Goal: Task Accomplishment & Management: Manage account settings

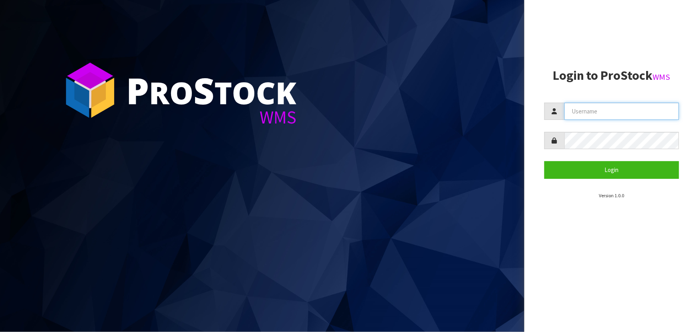
click at [367, 114] on input "text" at bounding box center [621, 111] width 115 height 17
type input "adrient@cwl.co.nz"
click at [367, 161] on button "Login" at bounding box center [611, 169] width 135 height 17
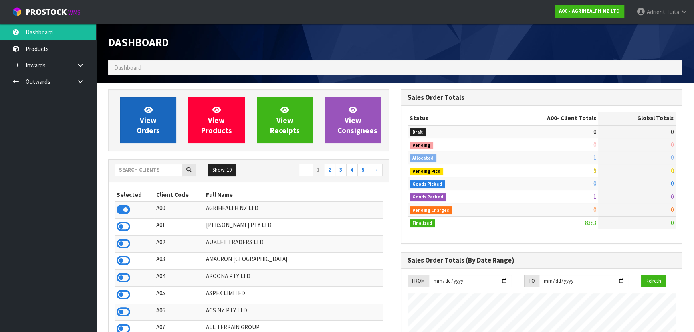
scroll to position [605, 292]
click at [144, 121] on span "View Orders" at bounding box center [148, 120] width 23 height 30
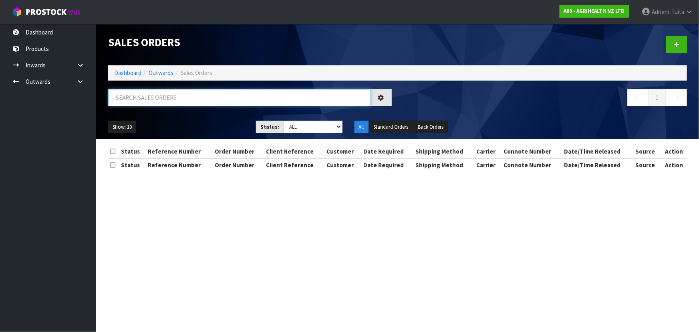
click at [154, 102] on input "text" at bounding box center [239, 97] width 263 height 17
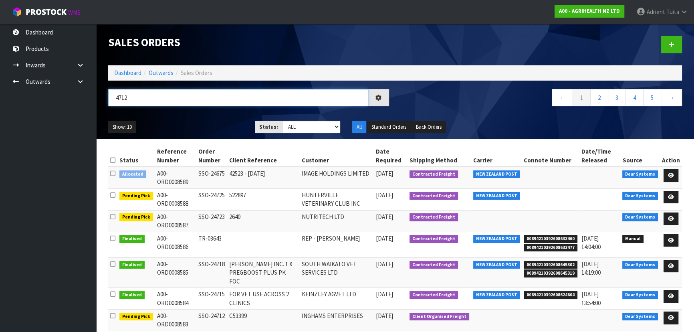
type input "4712"
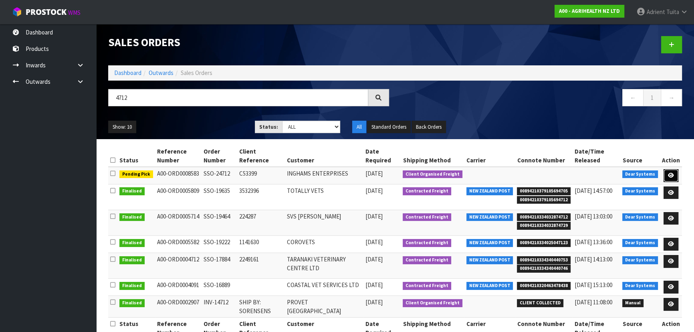
click at [367, 175] on link at bounding box center [670, 175] width 15 height 13
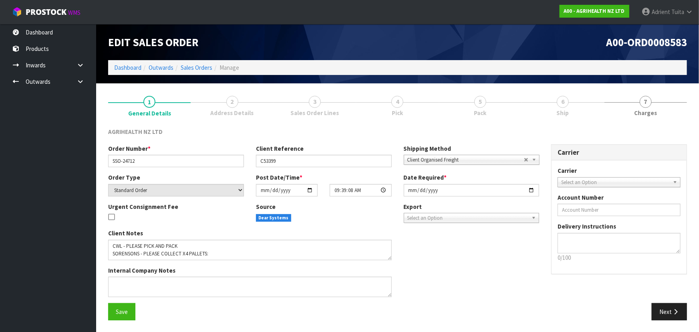
click at [367, 114] on link "4 Pick" at bounding box center [397, 105] width 82 height 32
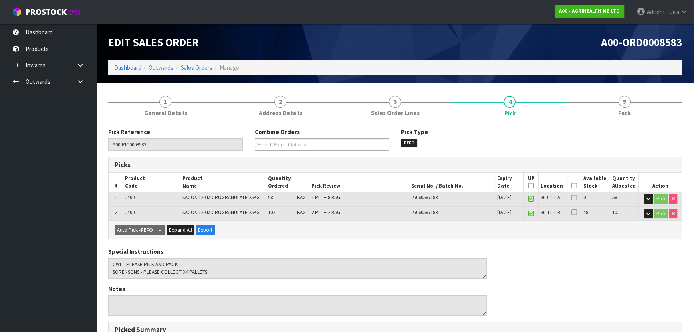
click at [367, 185] on icon at bounding box center [574, 185] width 6 height 0
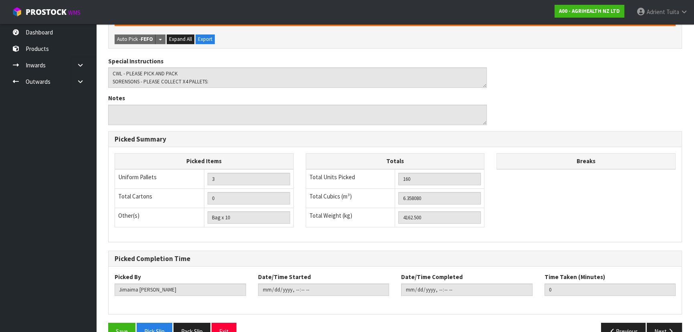
scroll to position [238, 0]
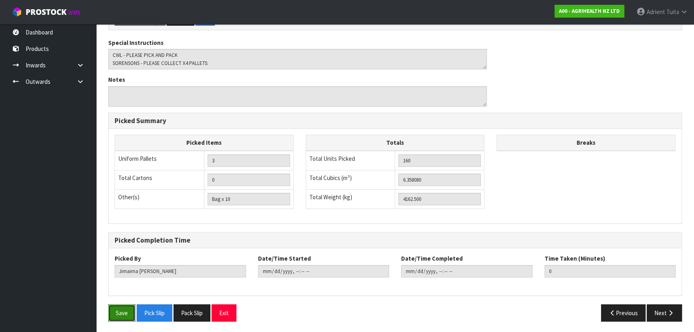
click at [129, 218] on button "Save" at bounding box center [121, 312] width 27 height 17
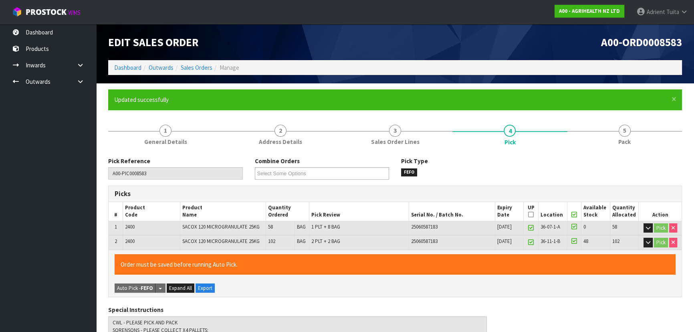
type input "Adrient Tuita"
type input "2025-10-10T09:09:34"
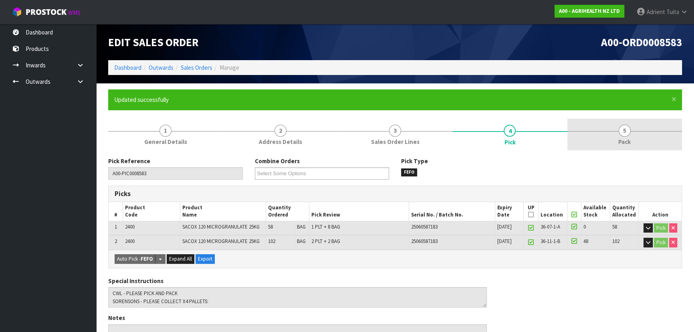
click at [367, 143] on link "5 Pack" at bounding box center [624, 135] width 115 height 32
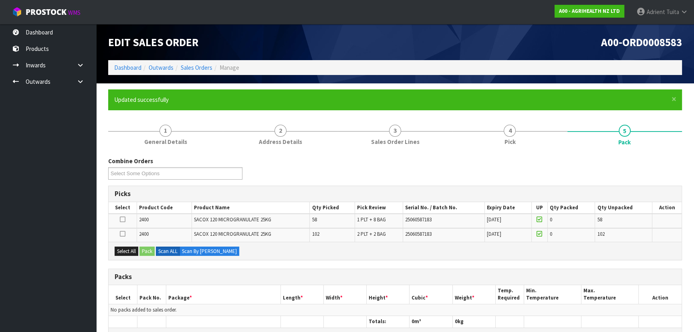
click at [121, 218] on icon at bounding box center [123, 219] width 6 height 0
click at [0, 0] on input "checkbox" at bounding box center [0, 0] width 0 height 0
click at [150, 218] on button "Pack" at bounding box center [146, 251] width 15 height 10
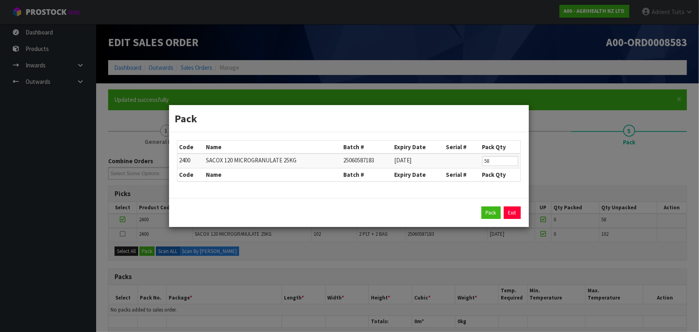
click at [367, 167] on td "58" at bounding box center [500, 160] width 40 height 15
click at [367, 162] on input "58" at bounding box center [500, 161] width 36 height 10
type input "50"
click at [367, 212] on button "Pack" at bounding box center [490, 212] width 19 height 13
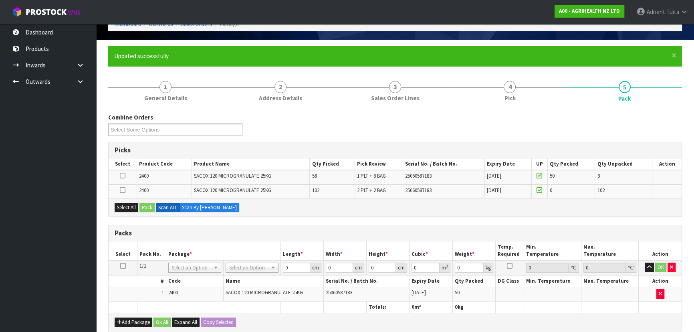
scroll to position [109, 0]
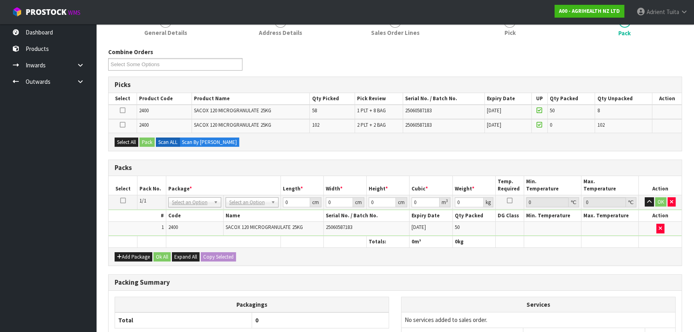
click at [119, 125] on td at bounding box center [123, 126] width 28 height 14
click at [124, 125] on icon at bounding box center [123, 125] width 6 height 0
click at [0, 0] on input "checkbox" at bounding box center [0, 0] width 0 height 0
click at [144, 140] on button "Pack" at bounding box center [146, 142] width 15 height 10
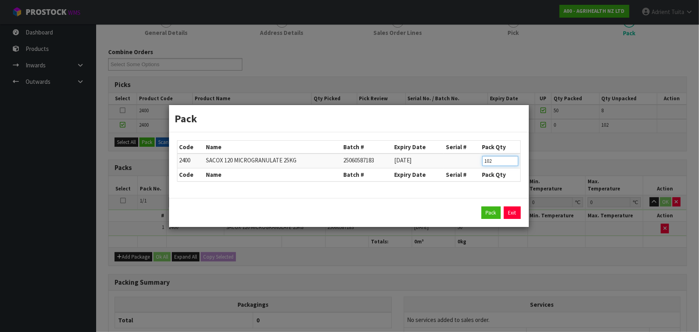
click at [367, 163] on input "102" at bounding box center [500, 161] width 36 height 10
type input "50"
drag, startPoint x: 485, startPoint y: 210, endPoint x: 479, endPoint y: 210, distance: 6.0
click at [367, 210] on button "Pack" at bounding box center [490, 212] width 19 height 13
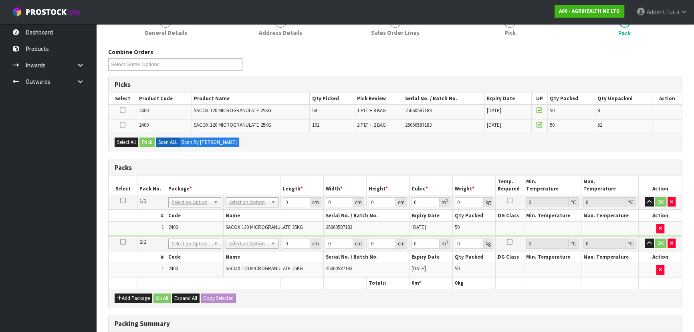
click at [120, 125] on icon at bounding box center [123, 125] width 6 height 0
click at [0, 0] on input "checkbox" at bounding box center [0, 0] width 0 height 0
click at [148, 140] on button "Pack" at bounding box center [146, 142] width 15 height 10
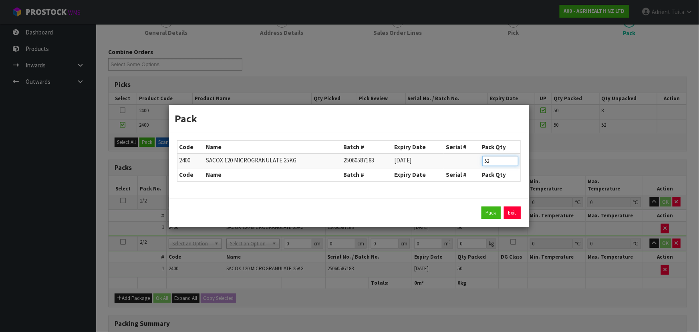
click at [367, 162] on input "52" at bounding box center [500, 161] width 36 height 10
type input "50"
click at [367, 212] on button "Pack" at bounding box center [490, 212] width 19 height 13
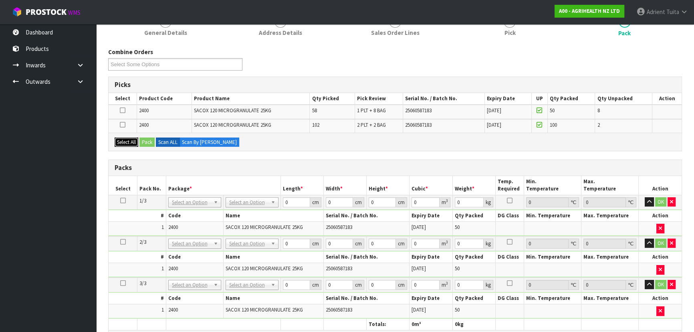
click at [132, 139] on button "Select All" at bounding box center [127, 142] width 24 height 10
click at [144, 138] on button "Pack" at bounding box center [146, 142] width 15 height 10
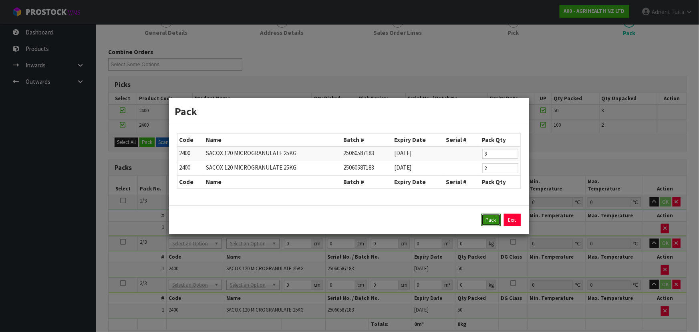
drag, startPoint x: 486, startPoint y: 219, endPoint x: 481, endPoint y: 216, distance: 5.4
click at [367, 218] on button "Pack" at bounding box center [490, 219] width 19 height 13
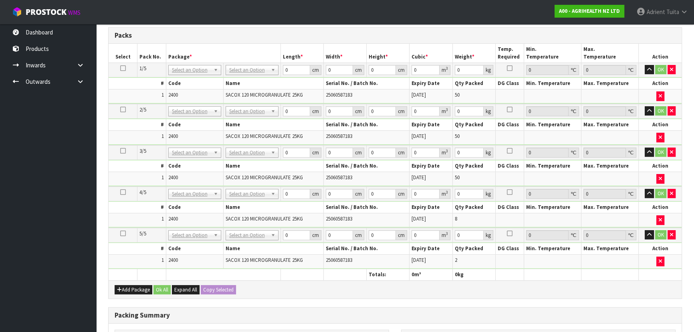
scroll to position [218, 0]
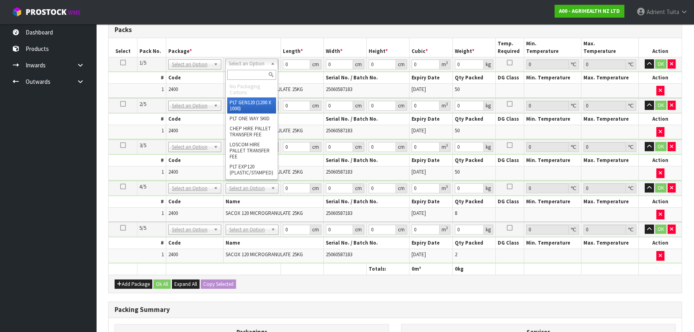
click at [257, 68] on div at bounding box center [251, 74] width 52 height 13
click at [257, 70] on input "text" at bounding box center [251, 75] width 49 height 10
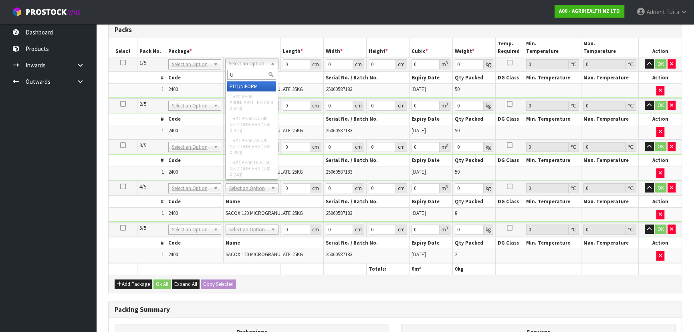
type input "U"
drag, startPoint x: 256, startPoint y: 84, endPoint x: 250, endPoint y: 95, distance: 12.0
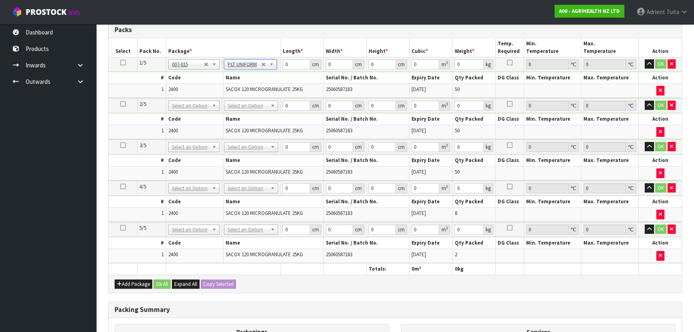
type input "1300"
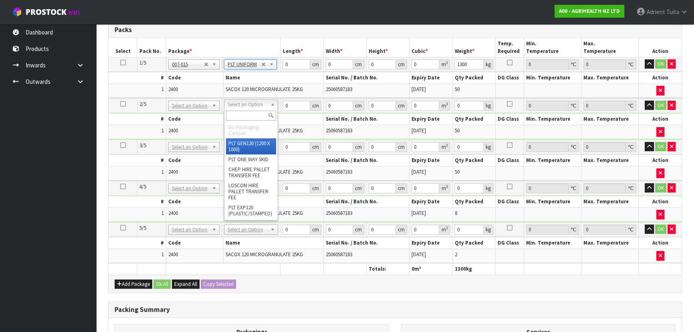
drag, startPoint x: 248, startPoint y: 101, endPoint x: 247, endPoint y: 108, distance: 7.7
click at [247, 111] on input "text" at bounding box center [251, 116] width 50 height 10
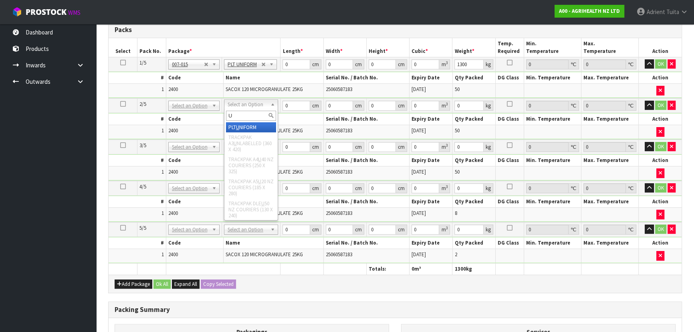
type input "U"
click at [245, 121] on div "U" at bounding box center [250, 115] width 53 height 13
type input "2"
type input "1300"
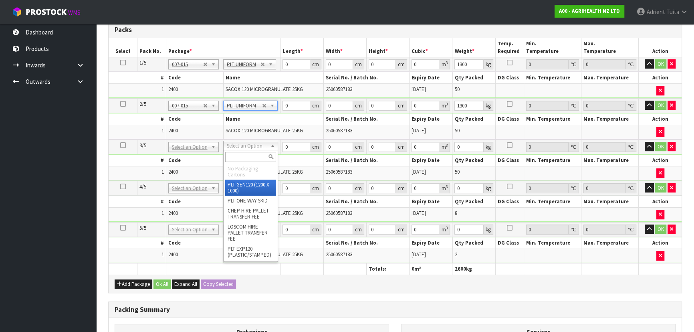
drag, startPoint x: 241, startPoint y: 146, endPoint x: 241, endPoint y: 152, distance: 6.0
click at [241, 152] on input "text" at bounding box center [250, 157] width 51 height 10
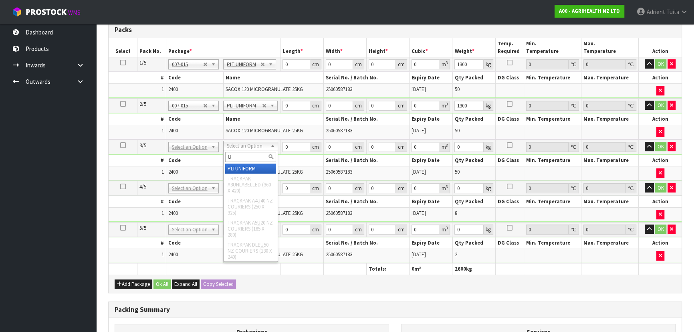
type input "U"
type input "3"
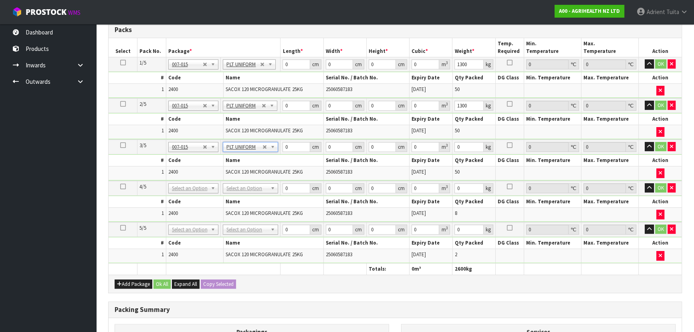
type input "1300"
click at [367, 190] on button "button" at bounding box center [671, 188] width 8 height 10
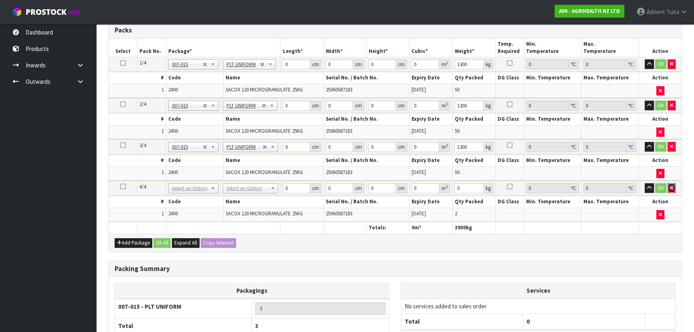
click at [367, 189] on button "button" at bounding box center [671, 188] width 8 height 10
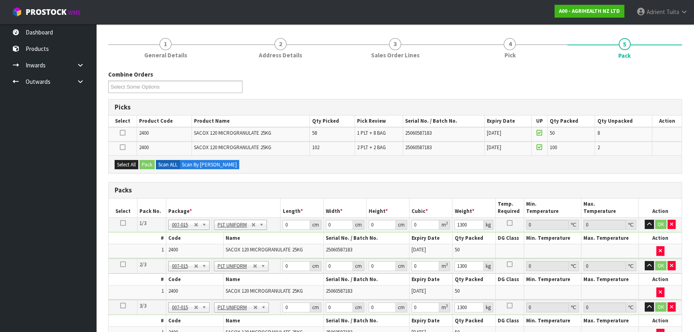
scroll to position [28, 0]
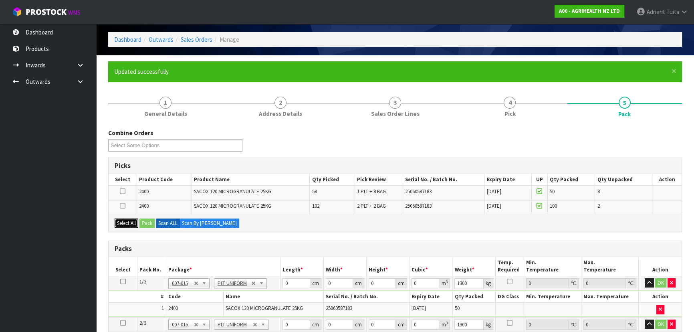
click at [132, 218] on button "Select All" at bounding box center [127, 223] width 24 height 10
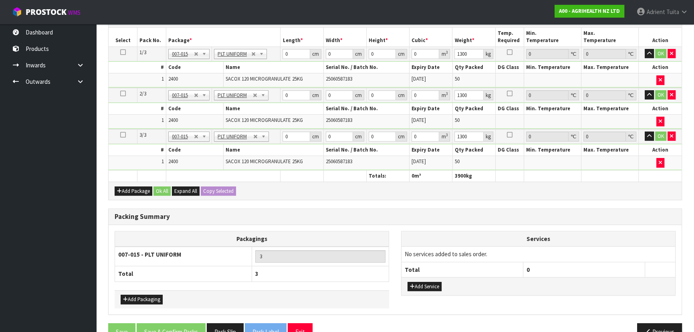
scroll to position [275, 0]
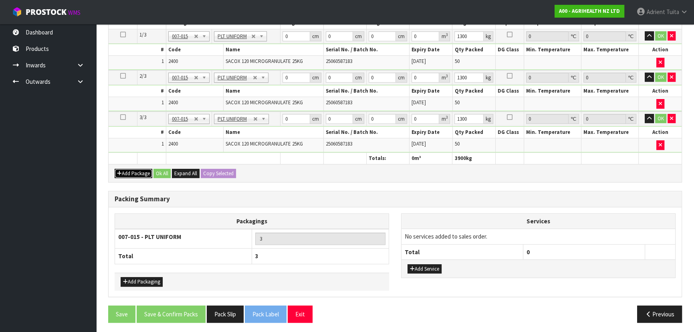
click at [124, 173] on button "Add Package" at bounding box center [134, 174] width 38 height 10
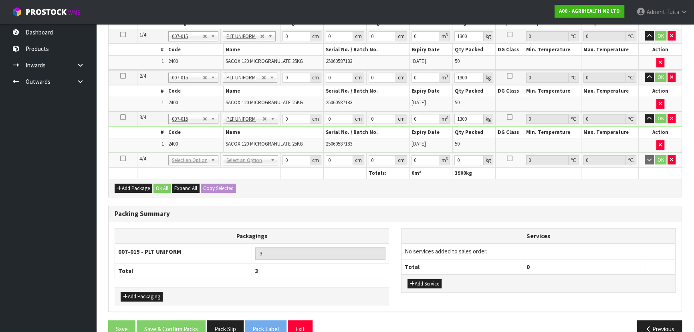
click at [122, 160] on td at bounding box center [123, 160] width 29 height 15
click at [122, 159] on icon at bounding box center [123, 158] width 6 height 0
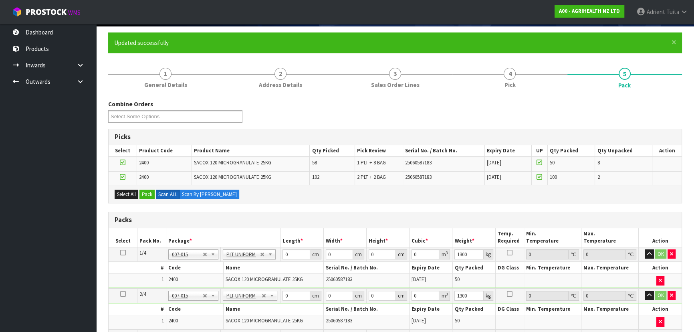
scroll to position [56, 0]
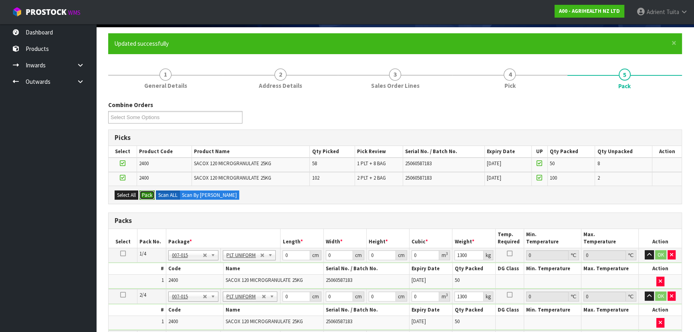
click at [149, 192] on button "Pack" at bounding box center [146, 195] width 15 height 10
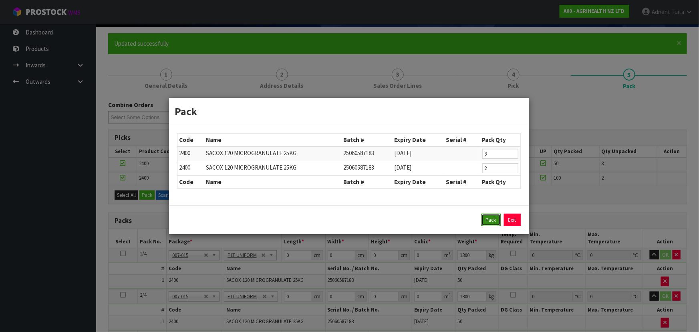
click at [367, 214] on button "Pack" at bounding box center [490, 219] width 19 height 13
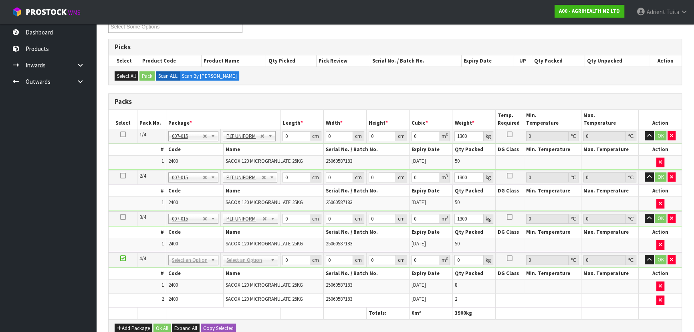
scroll to position [202, 0]
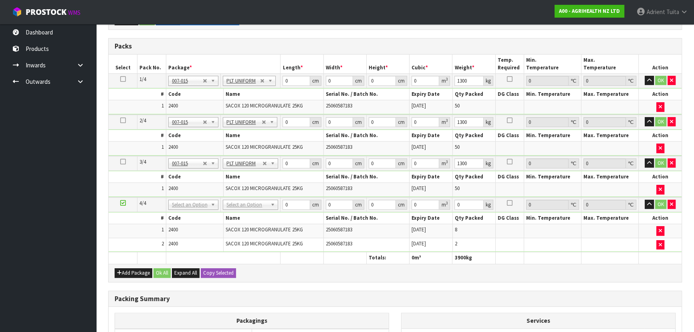
drag, startPoint x: 245, startPoint y: 199, endPoint x: 243, endPoint y: 205, distance: 5.6
type input "120"
type input "100"
type input "262.5"
click at [290, 79] on input "0" at bounding box center [295, 81] width 27 height 10
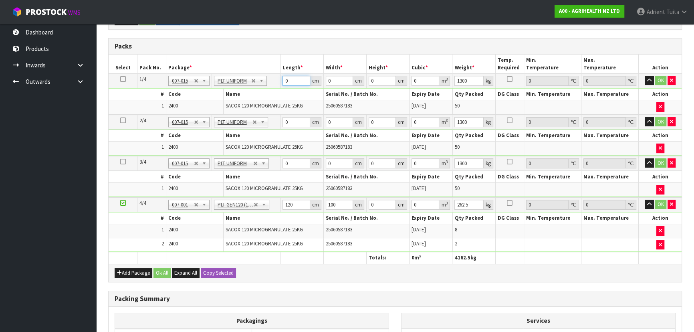
click at [284, 76] on input "0" at bounding box center [295, 81] width 27 height 10
type input "120"
type input "100"
type input "1"
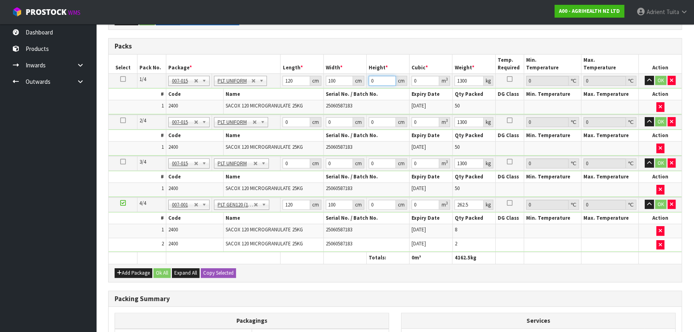
type input "0.012"
type input "16"
type input "0.192"
type input "168"
type input "2.016"
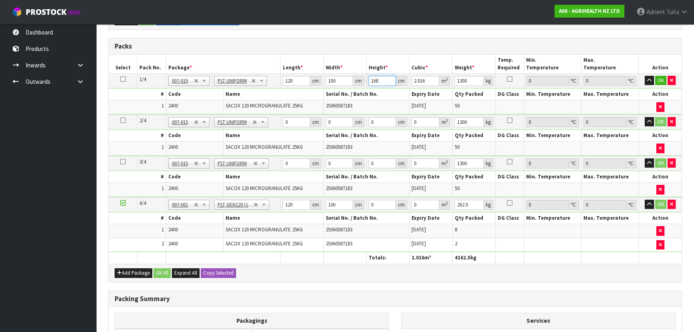
type input "168"
click at [288, 120] on input "0" at bounding box center [295, 122] width 27 height 10
type input "120"
type input "100"
type input "1"
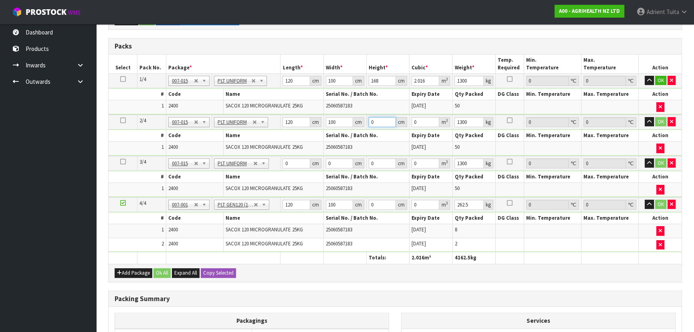
type input "0.012"
type input "16"
type input "0.192"
type input "168"
type input "2.016"
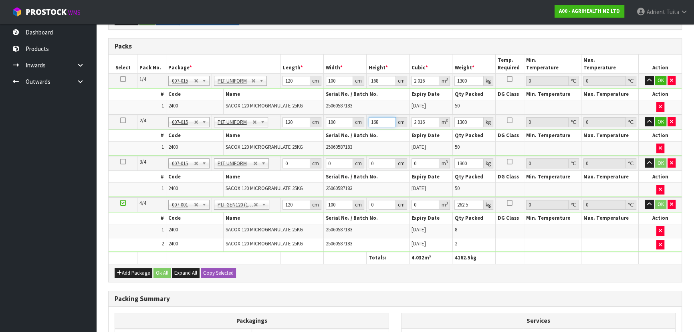
type input "168"
click at [289, 158] on input "0" at bounding box center [295, 163] width 27 height 10
type input "120"
type input "100"
type input "1"
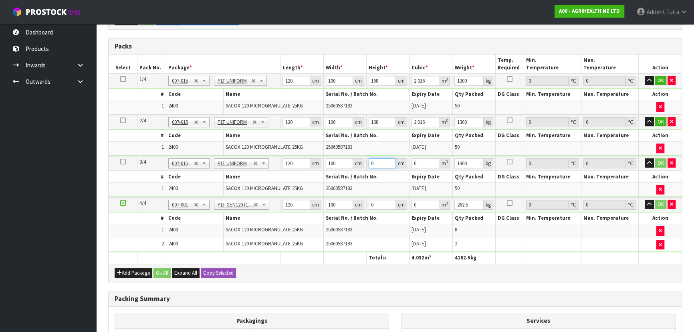
type input "0.012"
type input "16"
type input "0.192"
type input "168"
type input "2.016"
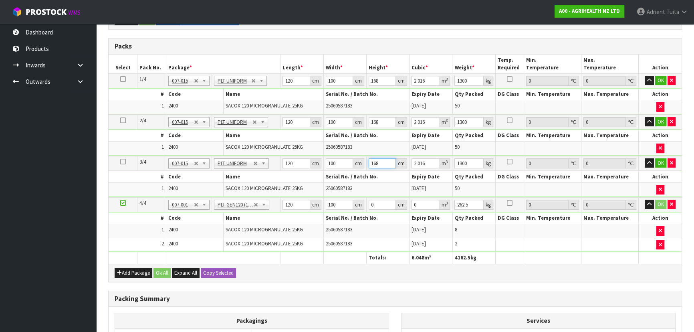
type input "168"
click at [290, 200] on input "120" at bounding box center [295, 204] width 27 height 10
type input "5"
type input "0.06"
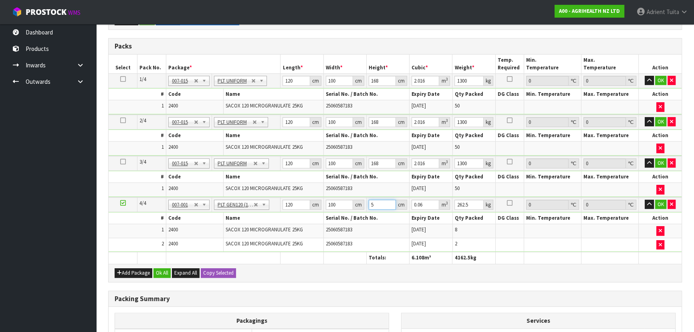
type input "52"
type input "0.624"
type input "52"
type input "270"
drag, startPoint x: 660, startPoint y: 76, endPoint x: 662, endPoint y: 109, distance: 33.3
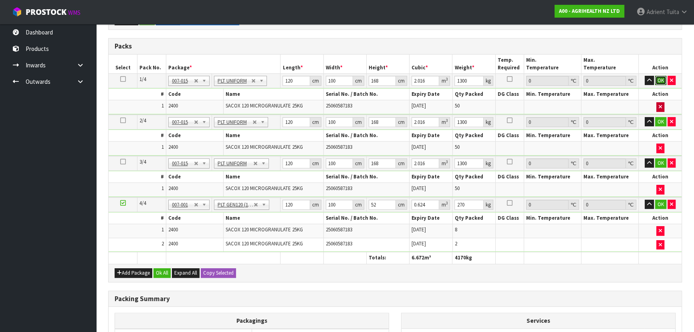
click at [367, 78] on button "OK" at bounding box center [660, 81] width 11 height 10
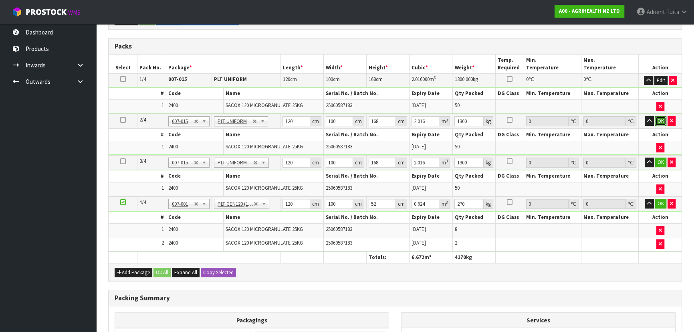
click at [367, 119] on button "OK" at bounding box center [660, 121] width 11 height 10
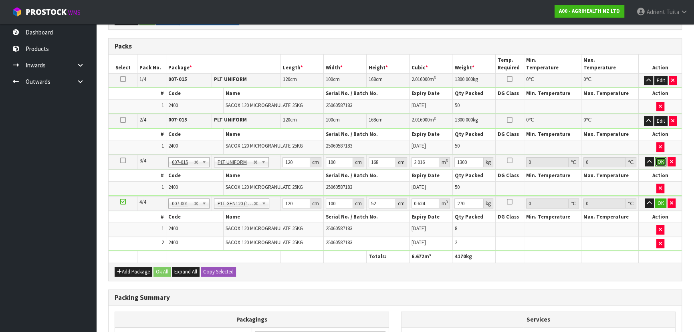
click at [367, 159] on button "OK" at bounding box center [660, 162] width 11 height 10
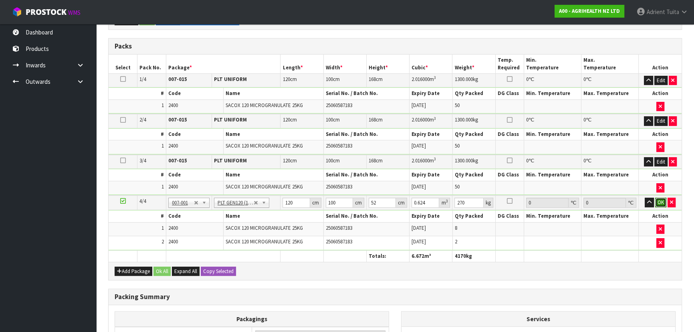
click at [367, 198] on button "OK" at bounding box center [660, 202] width 11 height 10
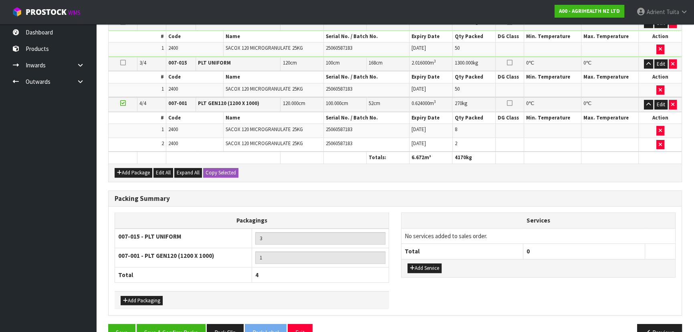
scroll to position [318, 0]
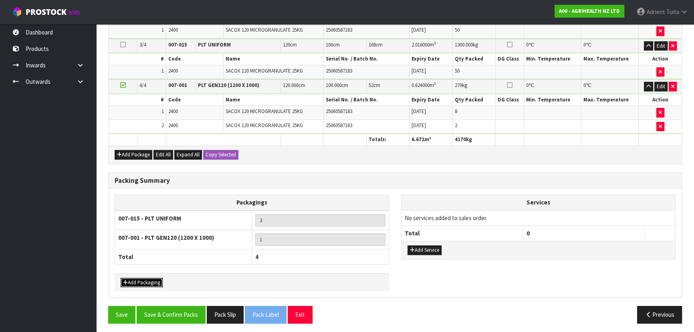
click at [144, 218] on button "Add Packaging" at bounding box center [142, 283] width 42 height 10
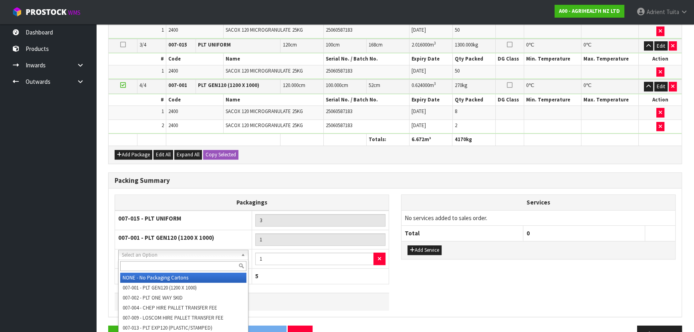
drag, startPoint x: 159, startPoint y: 250, endPoint x: 159, endPoint y: 264, distance: 13.6
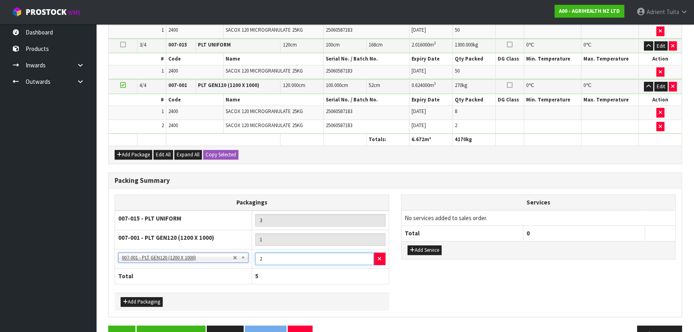
click at [365, 218] on input "2" at bounding box center [314, 258] width 119 height 12
type input "3"
click at [365, 218] on input "3" at bounding box center [314, 258] width 119 height 12
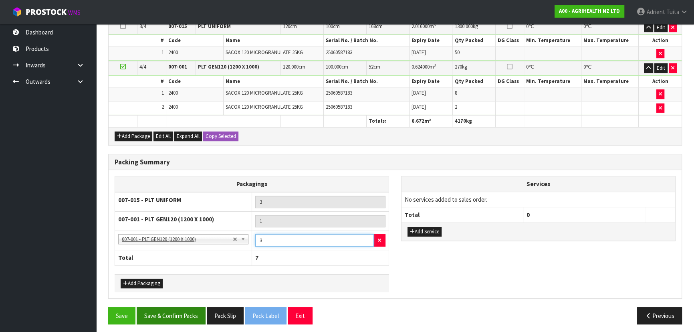
scroll to position [337, 0]
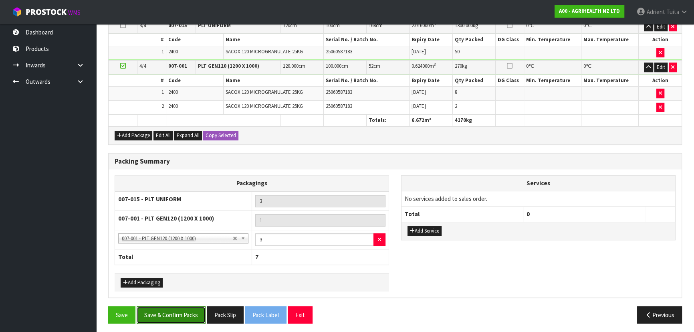
click at [159, 218] on button "Save & Confirm Packs" at bounding box center [171, 314] width 69 height 17
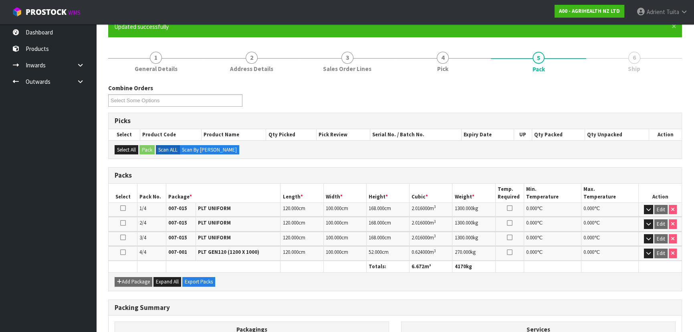
scroll to position [202, 0]
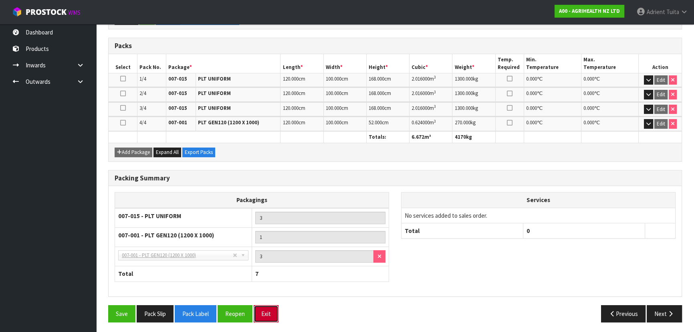
click at [266, 218] on button "Exit" at bounding box center [265, 313] width 25 height 17
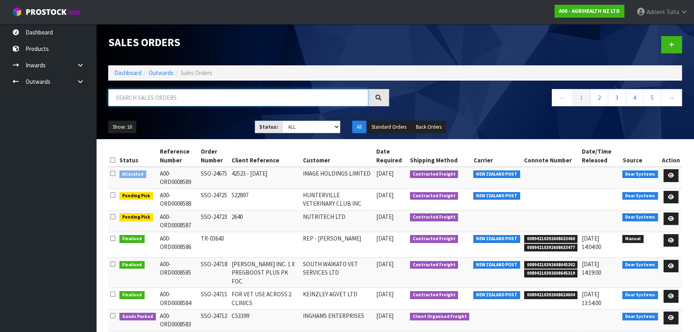
click at [177, 100] on input "text" at bounding box center [238, 97] width 260 height 17
type input "5370"
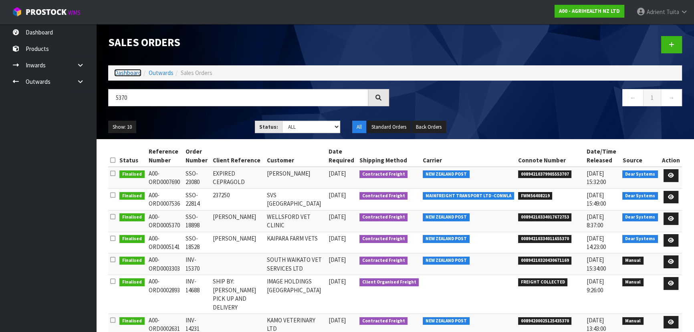
click at [135, 74] on link "Dashboard" at bounding box center [127, 73] width 27 height 8
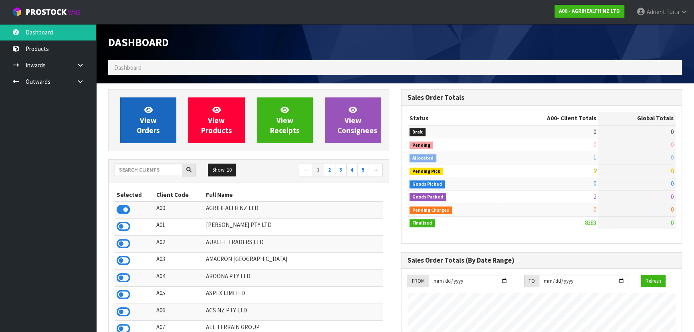
scroll to position [605, 292]
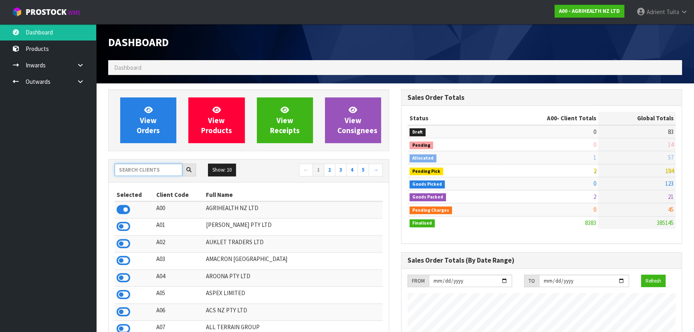
click at [150, 166] on input "text" at bounding box center [149, 169] width 68 height 12
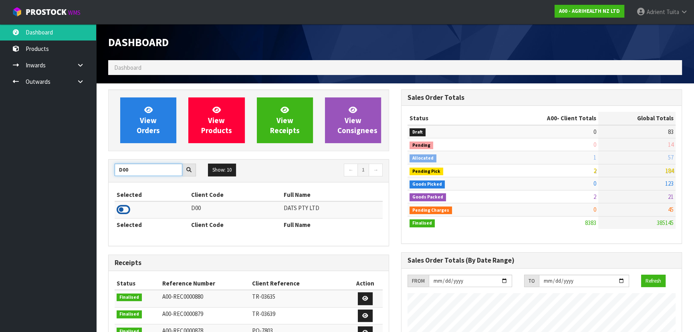
type input "D00"
click at [124, 209] on icon at bounding box center [124, 209] width 14 height 12
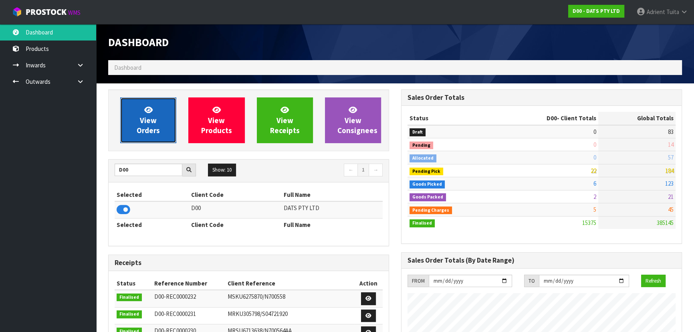
click at [139, 110] on link "View Orders" at bounding box center [148, 120] width 56 height 46
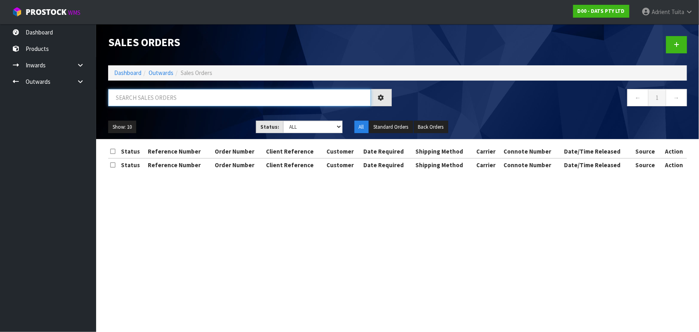
click at [143, 103] on input "text" at bounding box center [239, 97] width 263 height 17
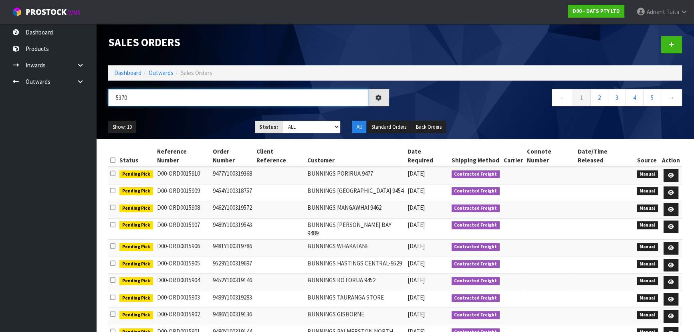
type input "5370"
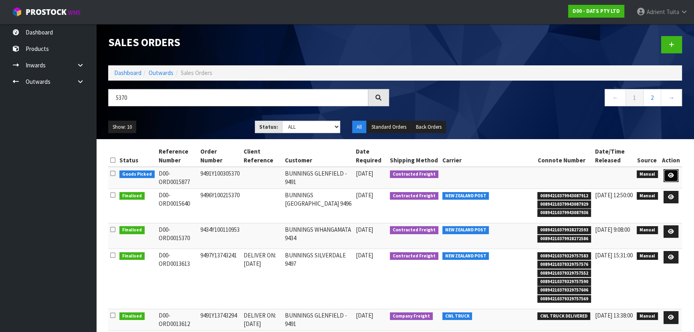
click at [367, 174] on icon at bounding box center [671, 175] width 6 height 5
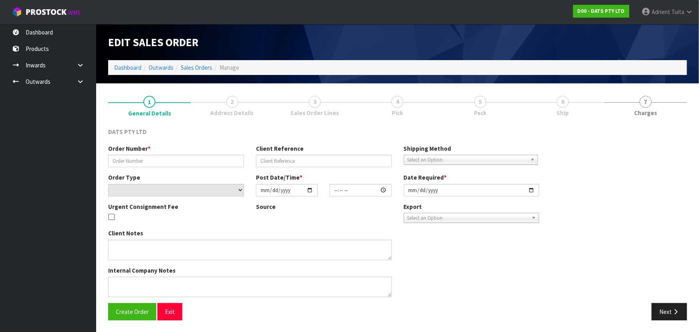
type input "9491Y100305370"
select select "number:0"
type input "2025-10-03"
type input "09:55:00.000"
type input "2025-10-03"
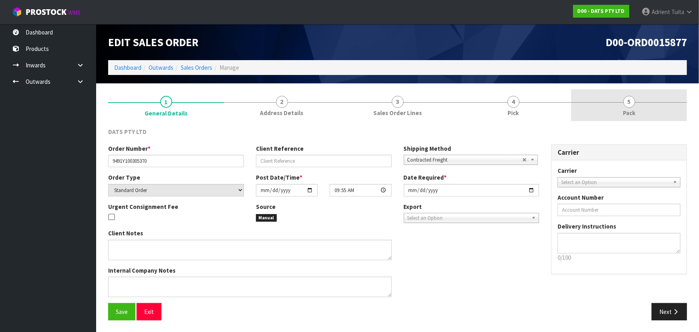
click at [367, 115] on link "5 Pack" at bounding box center [629, 105] width 116 height 32
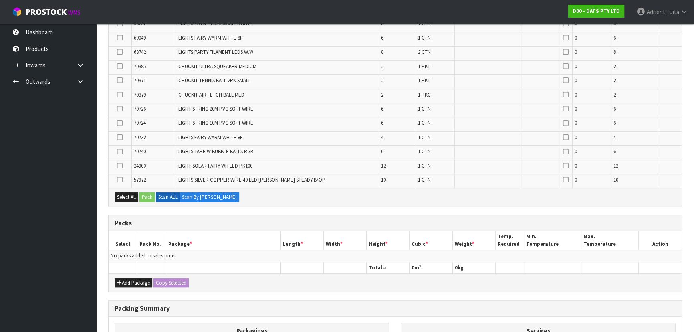
scroll to position [611, 0]
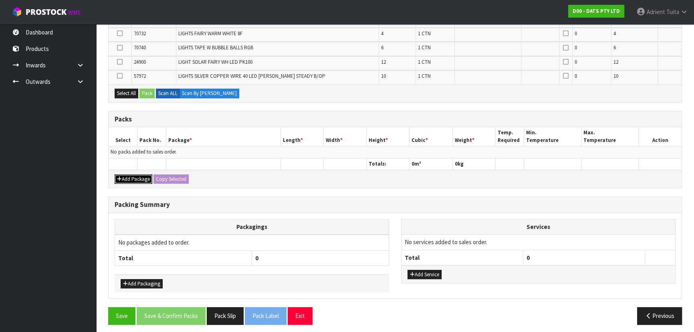
click at [131, 174] on button "Add Package" at bounding box center [134, 179] width 38 height 10
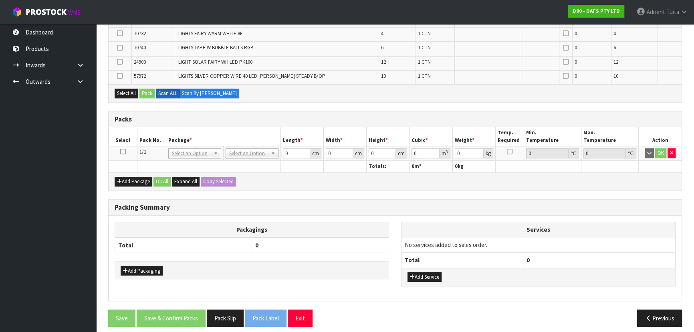
click at [120, 151] on icon at bounding box center [123, 151] width 6 height 0
click at [166, 161] on th at bounding box center [223, 167] width 115 height 12
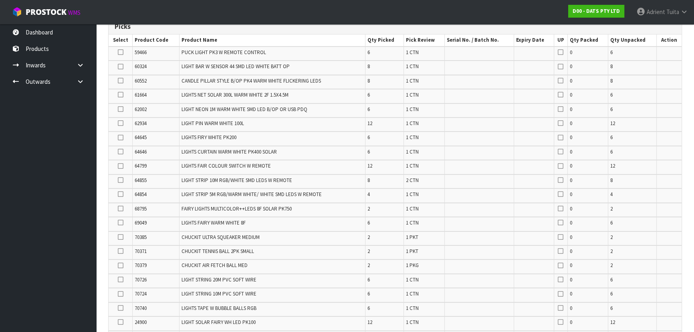
scroll to position [71, 0]
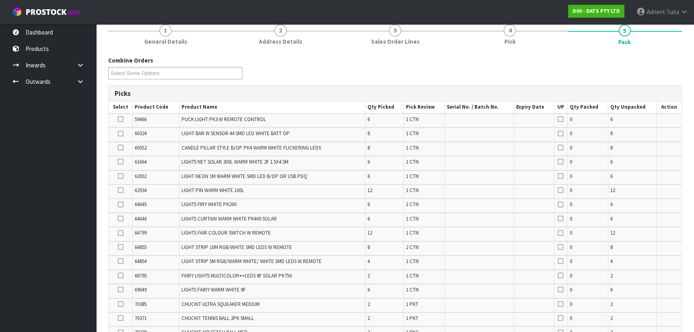
click at [119, 147] on icon at bounding box center [121, 147] width 6 height 0
click at [0, 0] on input "checkbox" at bounding box center [0, 0] width 0 height 0
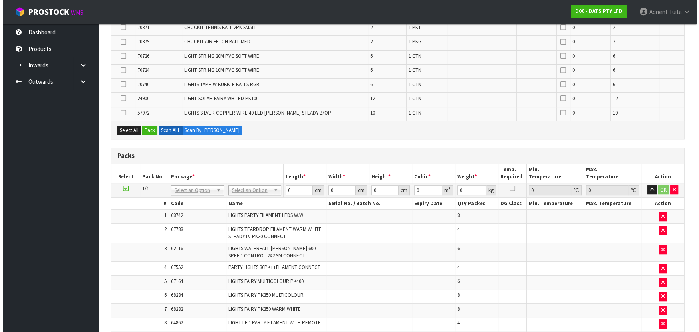
scroll to position [362, 0]
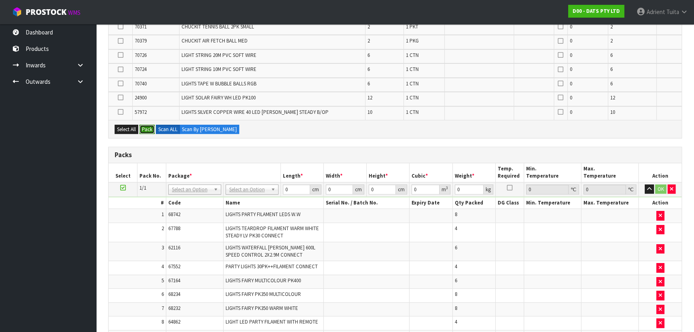
click at [149, 131] on button "Pack" at bounding box center [146, 130] width 15 height 10
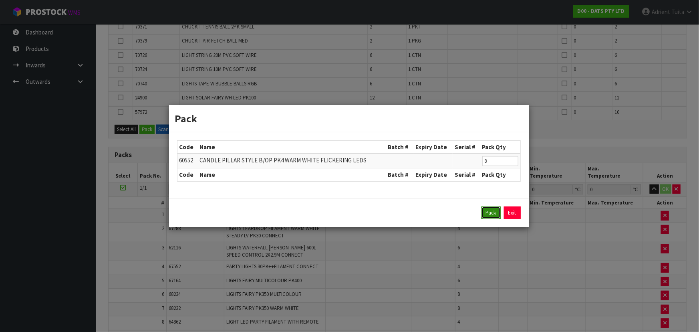
click at [367, 212] on button "Pack" at bounding box center [490, 212] width 19 height 13
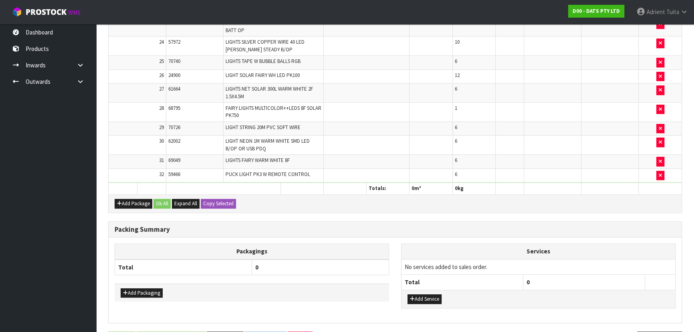
scroll to position [0, 0]
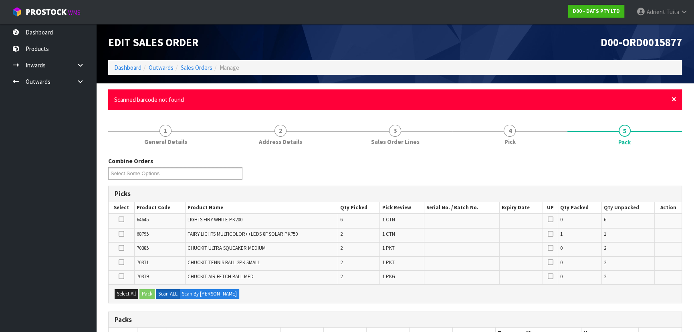
click at [367, 96] on span "×" at bounding box center [673, 98] width 5 height 11
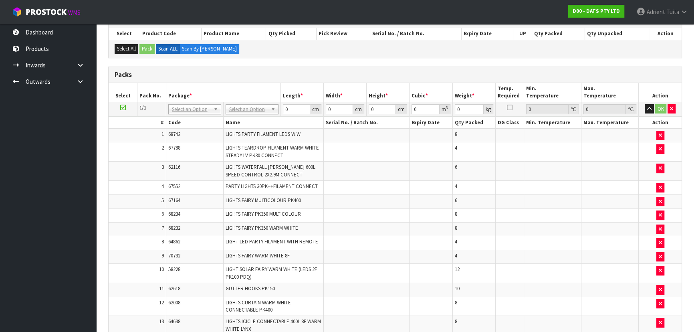
scroll to position [75, 0]
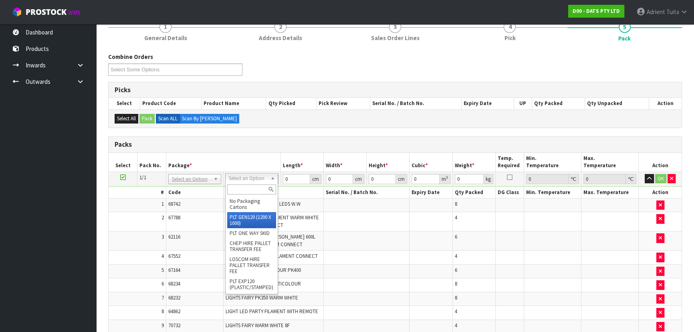
type input "120"
type input "100"
type input "162.17"
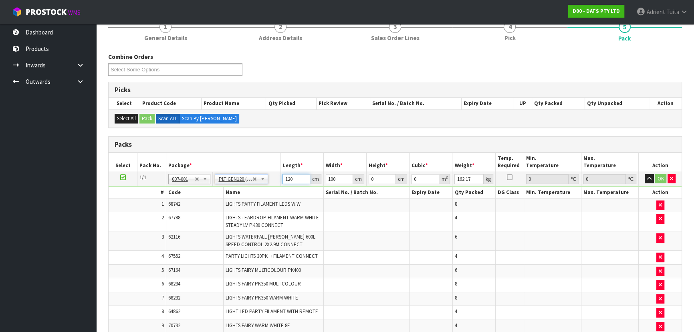
click at [288, 178] on input "120" at bounding box center [295, 179] width 27 height 10
type input "116"
type input "7"
type input "97"
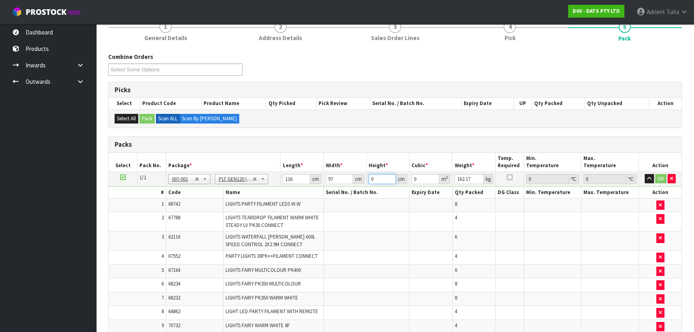
type input "1"
type input "0.011252"
type input "12"
type input "0.135024"
type input "125"
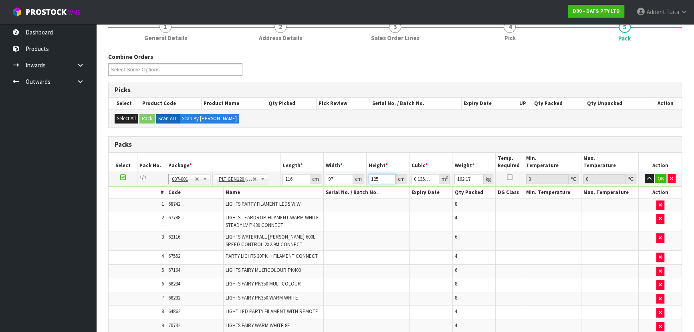
type input "1.4065"
type input "125"
type input "174"
click at [367, 177] on button "OK" at bounding box center [660, 179] width 11 height 10
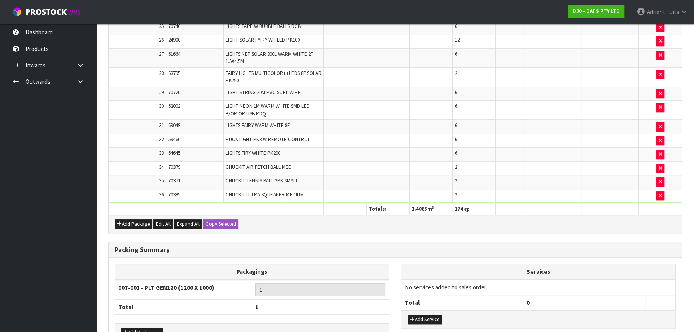
scroll to position [701, 0]
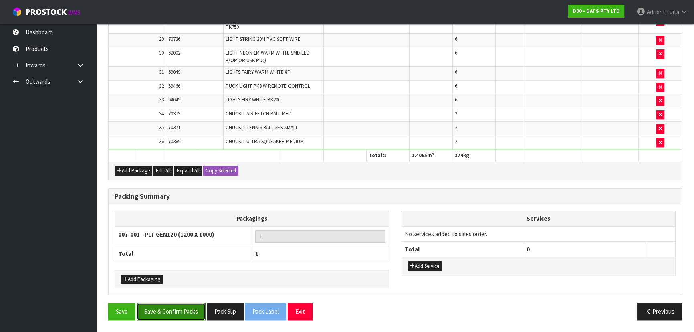
click at [195, 218] on button "Save & Confirm Packs" at bounding box center [171, 310] width 69 height 17
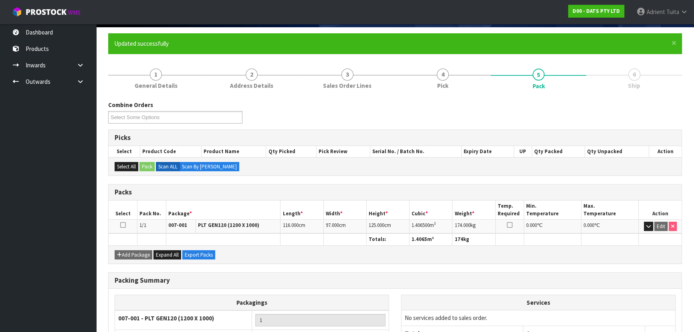
scroll to position [120, 0]
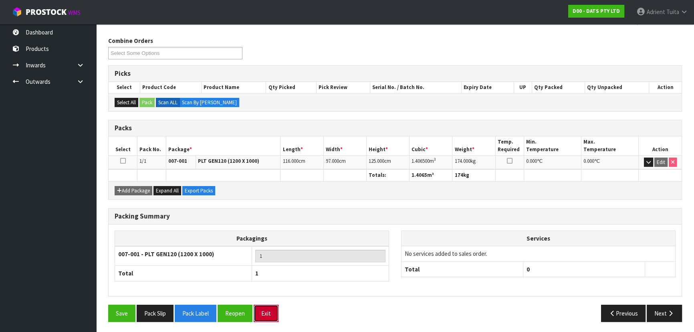
click at [264, 218] on button "Exit" at bounding box center [265, 312] width 25 height 17
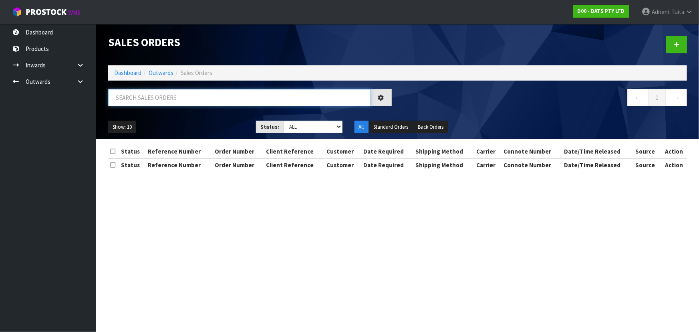
click at [200, 95] on input "text" at bounding box center [239, 97] width 263 height 17
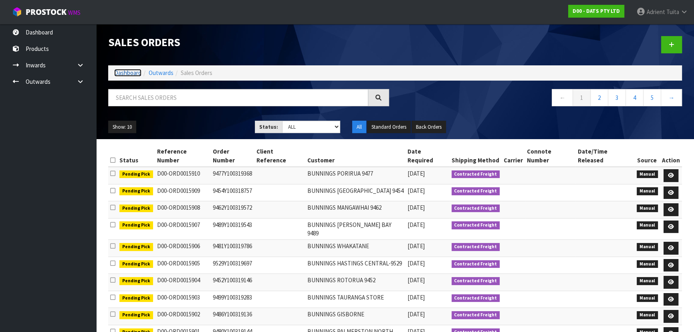
click at [117, 74] on link "Dashboard" at bounding box center [127, 73] width 27 height 8
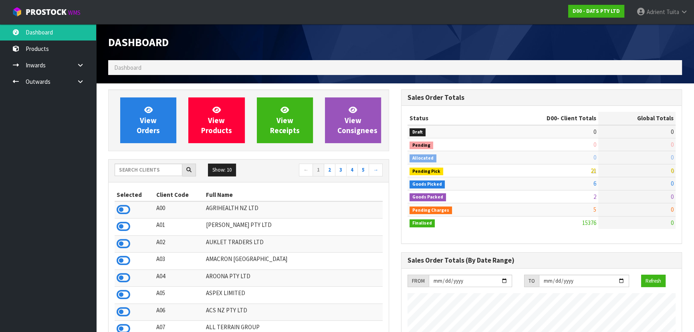
scroll to position [605, 292]
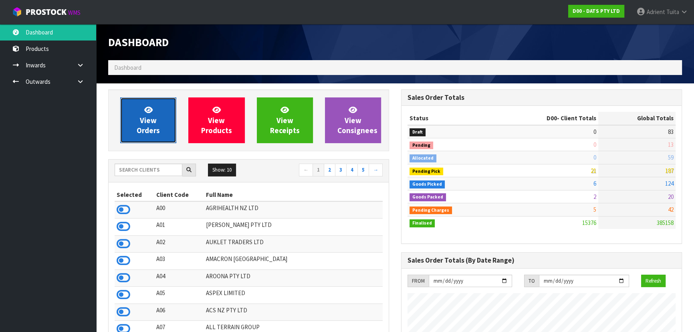
click at [130, 109] on link "View Orders" at bounding box center [148, 120] width 56 height 46
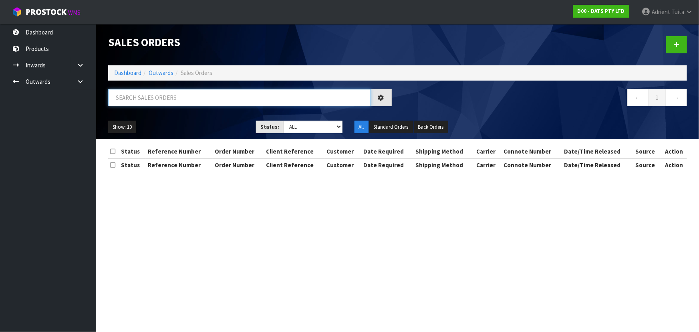
click at [201, 97] on input "text" at bounding box center [239, 97] width 263 height 17
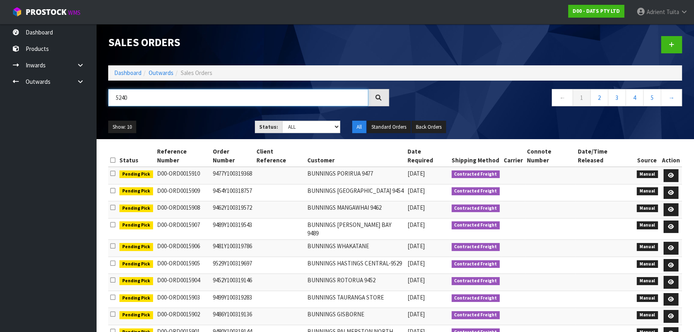
type input "5240"
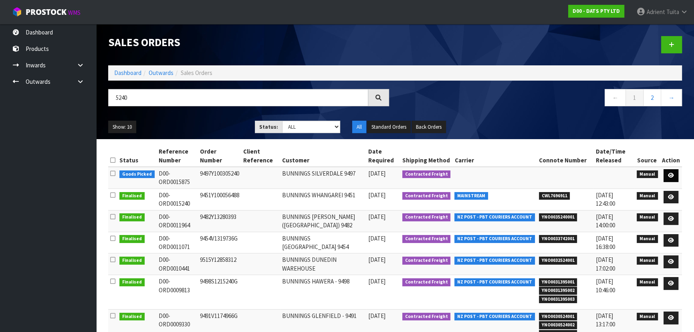
drag, startPoint x: 672, startPoint y: 166, endPoint x: 671, endPoint y: 170, distance: 4.3
click at [367, 167] on table "Status Reference Number Order Number Client Reference Customer Date Required Sh…" at bounding box center [394, 293] width 573 height 297
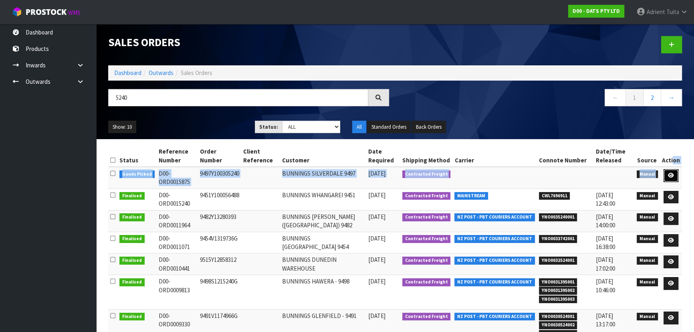
click at [367, 173] on icon at bounding box center [671, 175] width 6 height 5
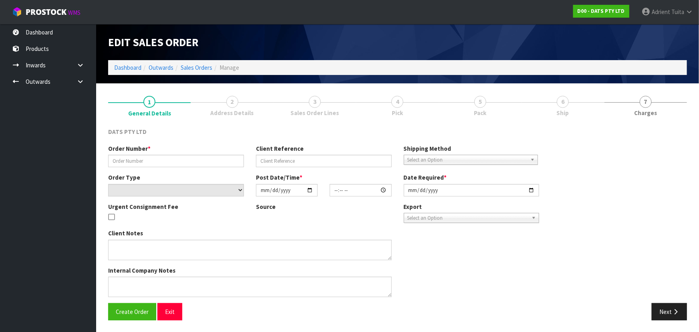
type input "9497Y100305240"
select select "number:0"
type input "2025-10-03"
type input "09:51:00.000"
type input "2025-10-03"
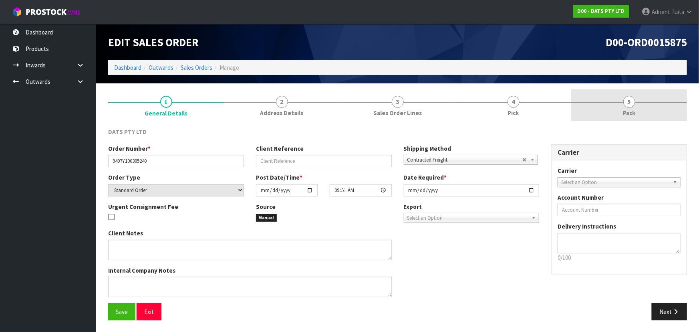
click at [367, 119] on link "5 Pack" at bounding box center [629, 105] width 116 height 32
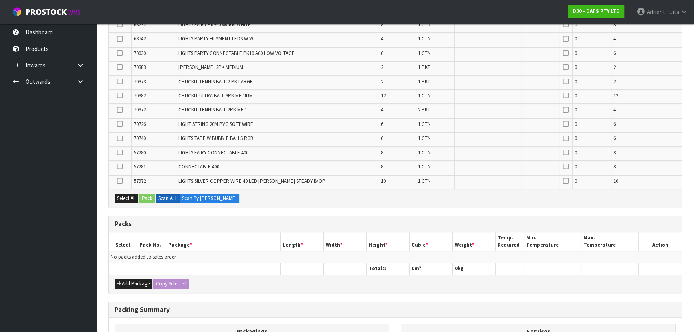
scroll to position [498, 0]
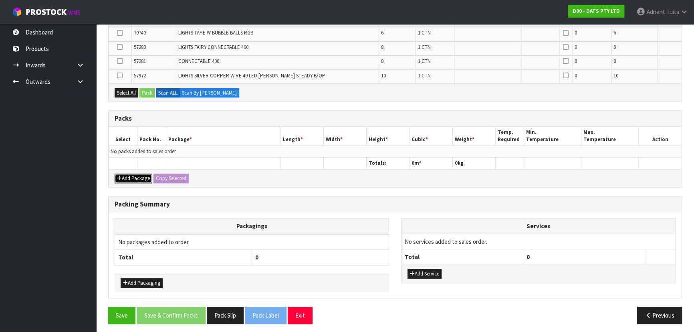
click at [124, 173] on button "Add Package" at bounding box center [134, 178] width 38 height 10
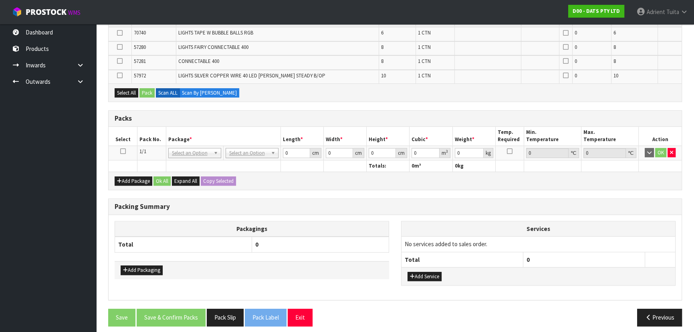
click at [121, 151] on icon at bounding box center [123, 151] width 6 height 0
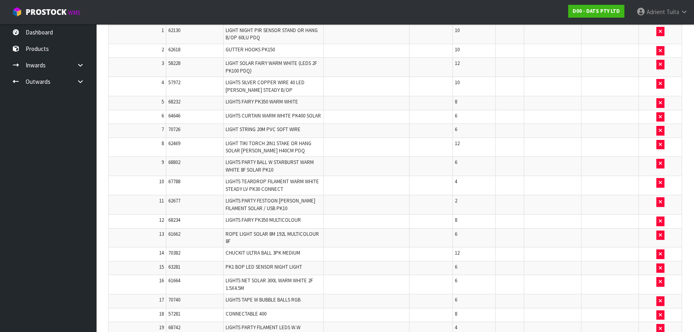
scroll to position [105, 0]
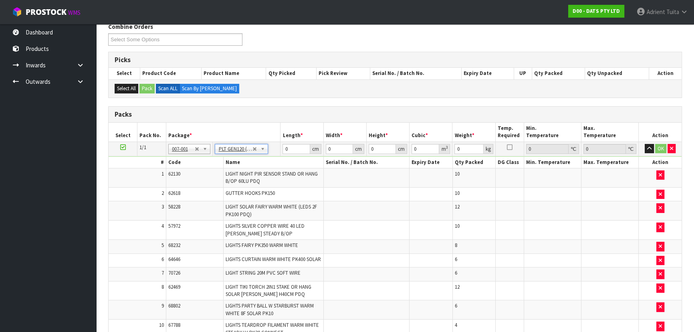
type input "120"
type input "100"
type input "115.516"
click at [289, 148] on input "120" at bounding box center [295, 149] width 27 height 10
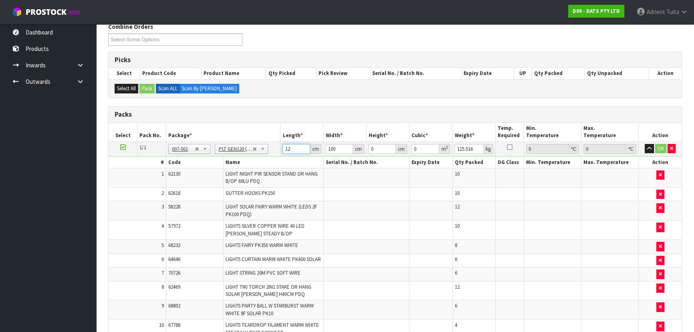
type input "120"
type input "118"
type input "9"
type input "0.12744"
type input "96"
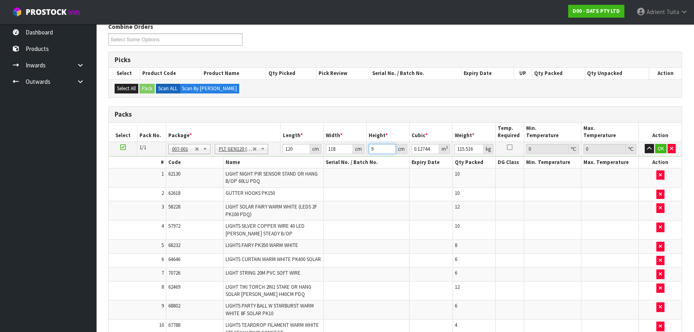
type input "1.35936"
type input "96"
type input "131"
click at [367, 144] on button "OK" at bounding box center [660, 149] width 11 height 10
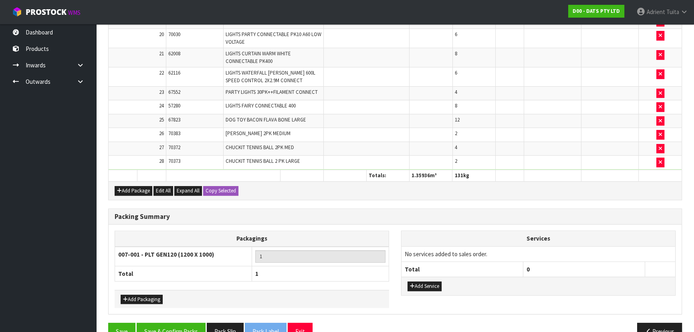
scroll to position [575, 0]
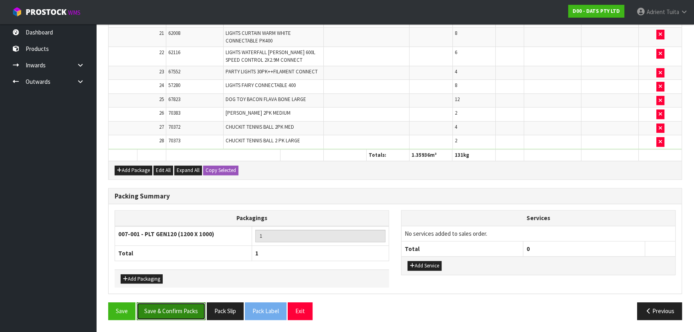
click at [162, 218] on button "Save & Confirm Packs" at bounding box center [171, 310] width 69 height 17
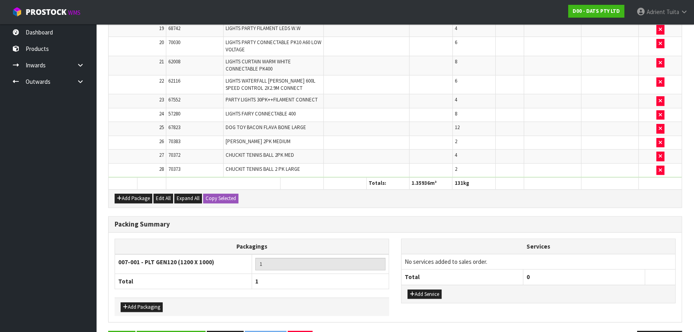
scroll to position [0, 0]
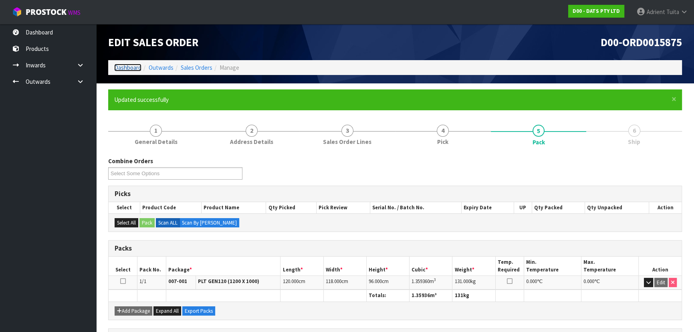
click at [130, 67] on link "Dashboard" at bounding box center [127, 68] width 27 height 8
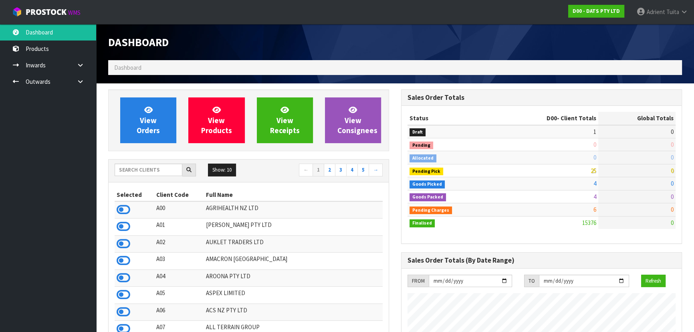
scroll to position [605, 292]
click at [131, 176] on div at bounding box center [155, 169] width 81 height 13
click at [132, 175] on input "text" at bounding box center [149, 169] width 68 height 12
type input "C11"
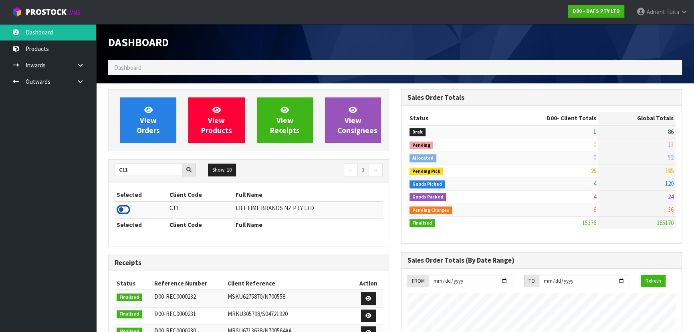
click at [125, 207] on icon at bounding box center [124, 209] width 14 height 12
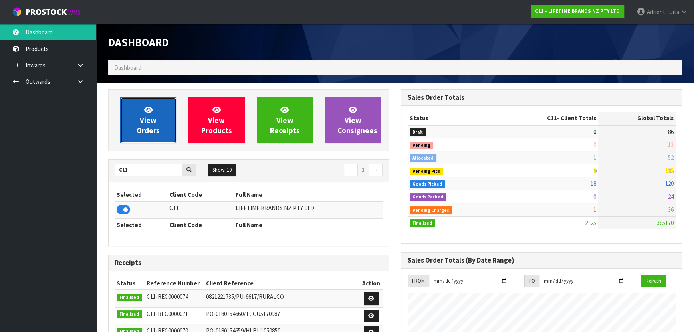
click at [155, 122] on span "View Orders" at bounding box center [148, 120] width 23 height 30
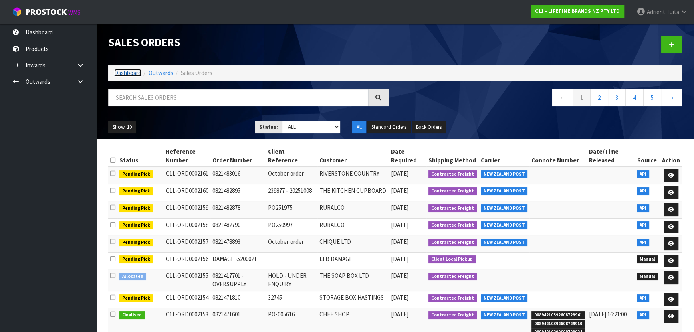
click at [125, 74] on link "Dashboard" at bounding box center [127, 73] width 27 height 8
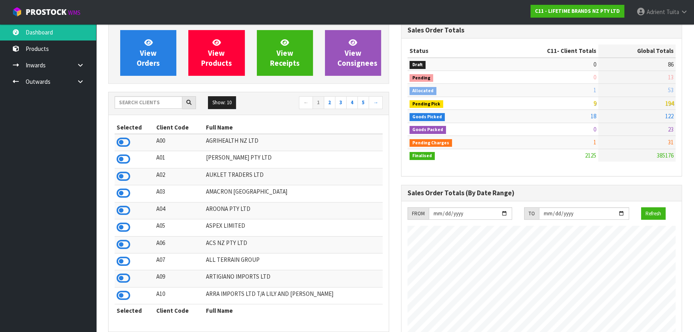
scroll to position [45, 0]
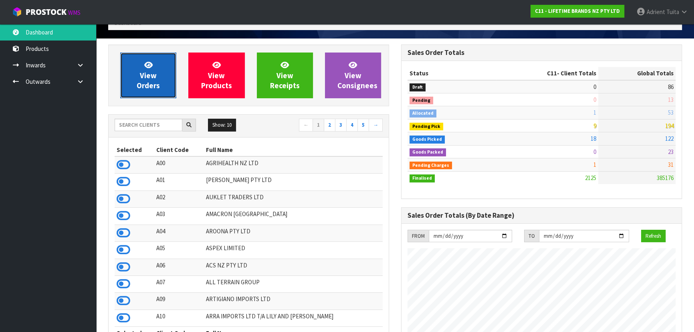
click at [150, 83] on span "View Orders" at bounding box center [148, 75] width 23 height 30
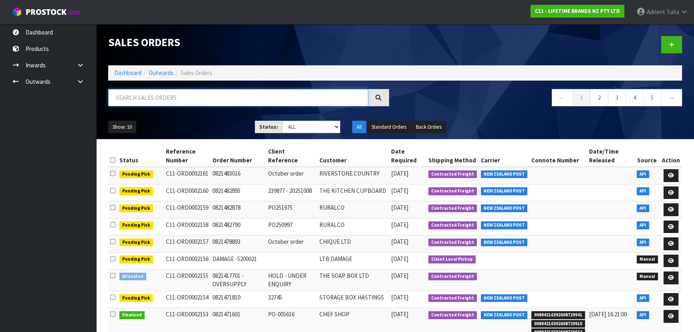
click at [154, 100] on input "text" at bounding box center [238, 97] width 260 height 17
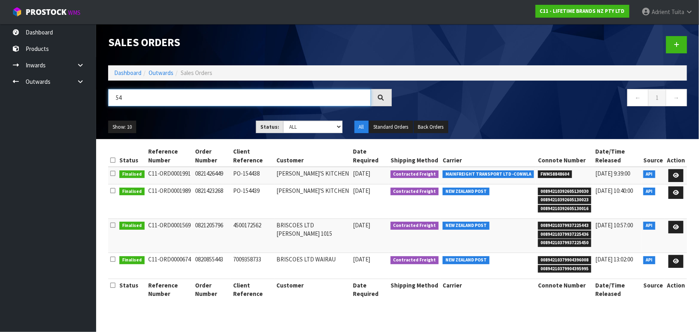
type input "5"
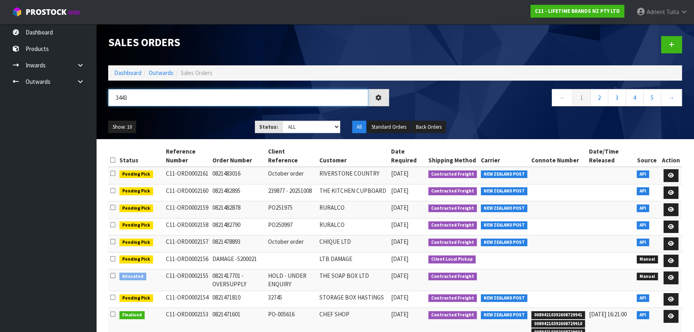
type input "3443"
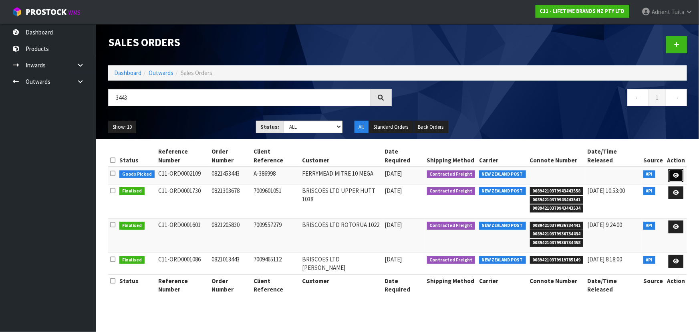
click at [367, 169] on link at bounding box center [675, 175] width 15 height 13
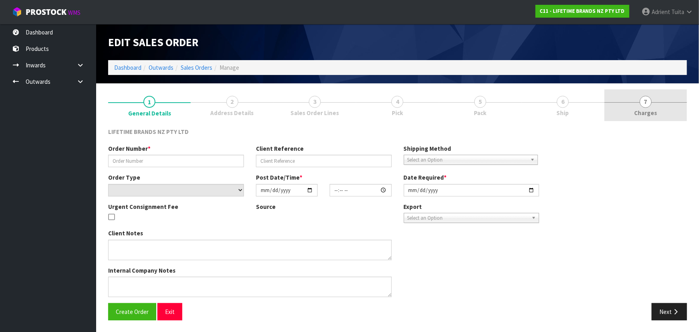
type input "0821453443"
type input "A-386998"
select select "number:0"
type input "2025-10-03"
type input "10:39:33.000"
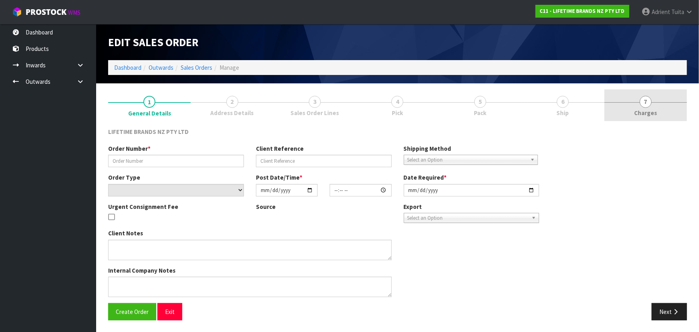
type input "2025-10-06"
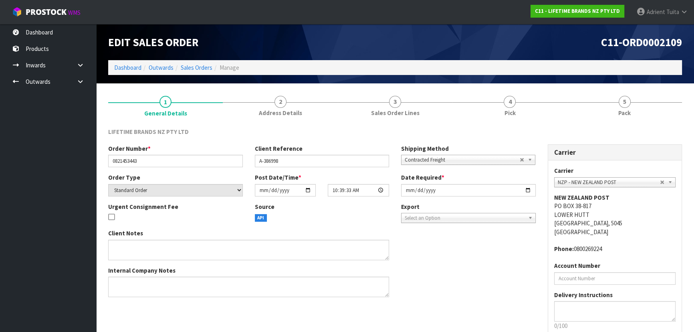
click at [367, 104] on link "5 Pack" at bounding box center [624, 105] width 115 height 32
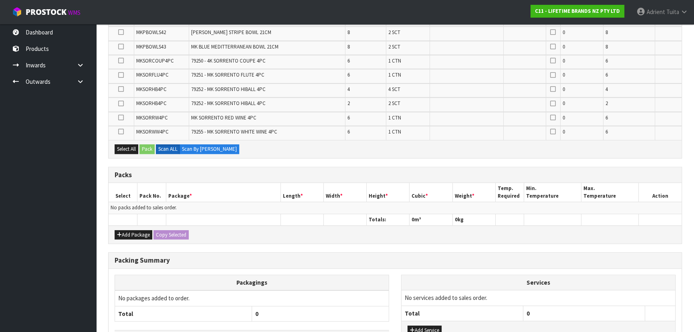
scroll to position [611, 0]
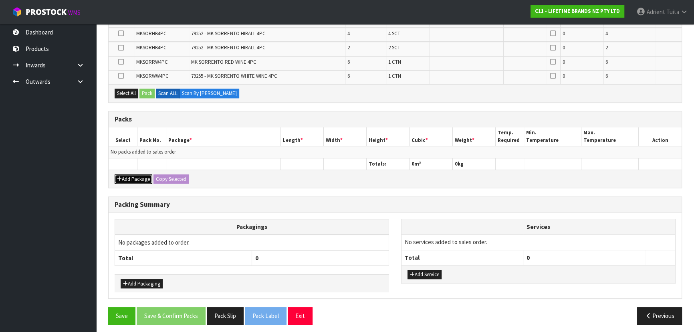
click at [129, 178] on button "Add Package" at bounding box center [134, 179] width 38 height 10
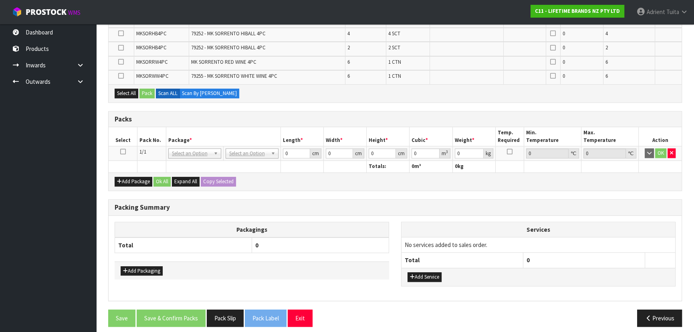
click at [121, 151] on icon at bounding box center [123, 151] width 6 height 0
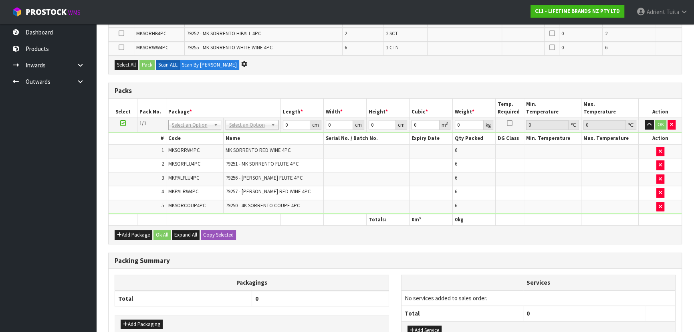
scroll to position [0, 0]
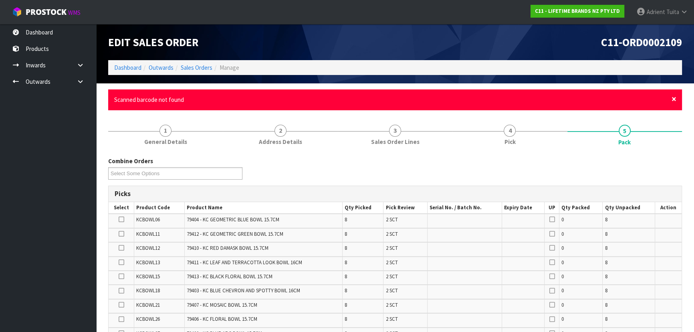
click at [367, 98] on span "×" at bounding box center [673, 98] width 5 height 11
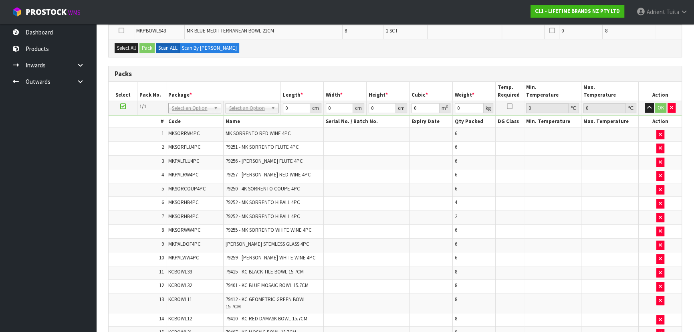
scroll to position [406, 0]
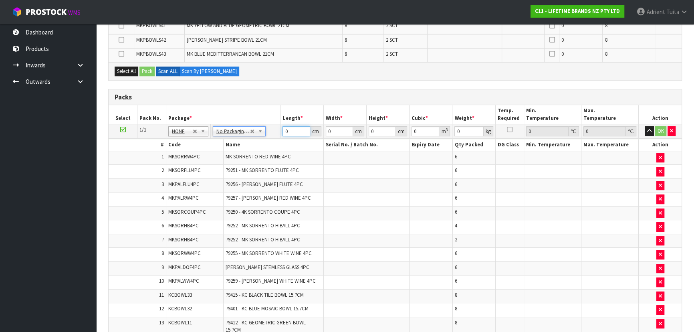
click at [298, 129] on input "0" at bounding box center [295, 131] width 27 height 10
type input "1"
type input "0.000001"
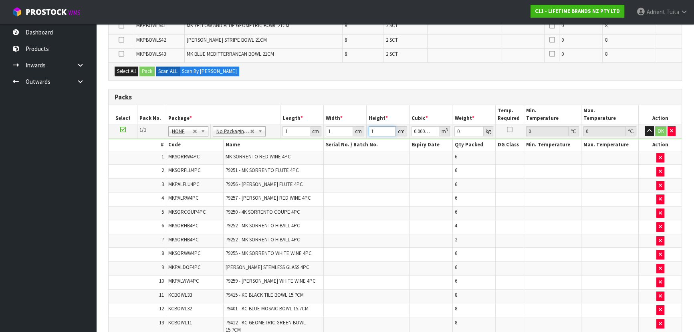
type input "1"
click at [367, 126] on button "OK" at bounding box center [660, 131] width 11 height 10
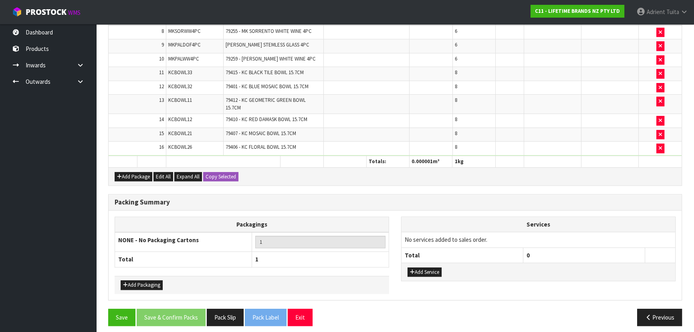
scroll to position [628, 0]
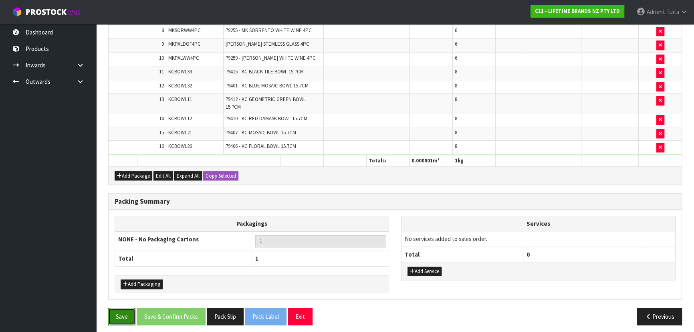
drag, startPoint x: 119, startPoint y: 302, endPoint x: 119, endPoint y: 308, distance: 6.0
click at [119, 218] on button "Save" at bounding box center [121, 316] width 27 height 17
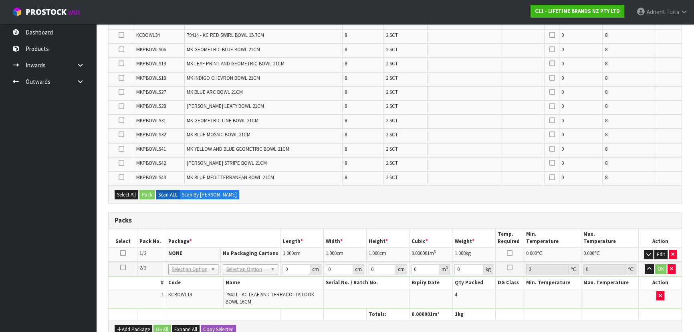
scroll to position [436, 0]
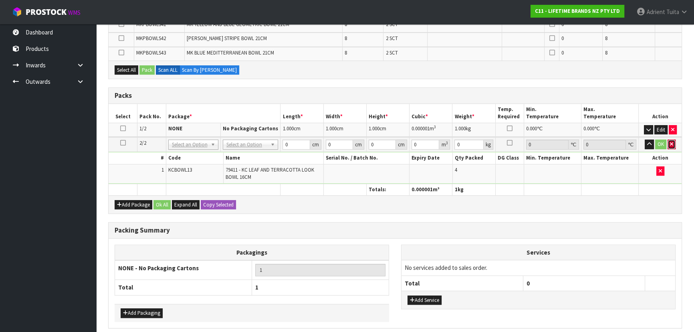
click at [367, 144] on button "button" at bounding box center [671, 144] width 8 height 10
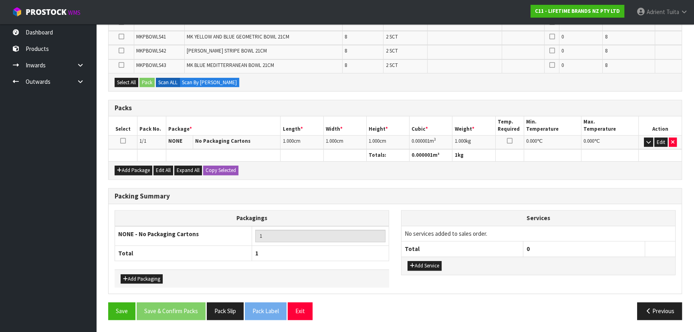
scroll to position [420, 0]
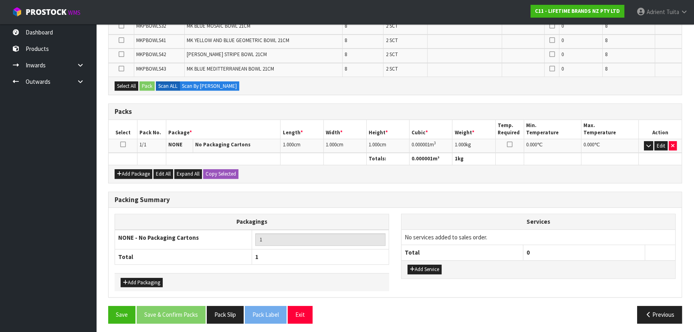
click at [122, 144] on icon at bounding box center [123, 144] width 6 height 0
click at [367, 143] on button "Edit" at bounding box center [660, 146] width 13 height 10
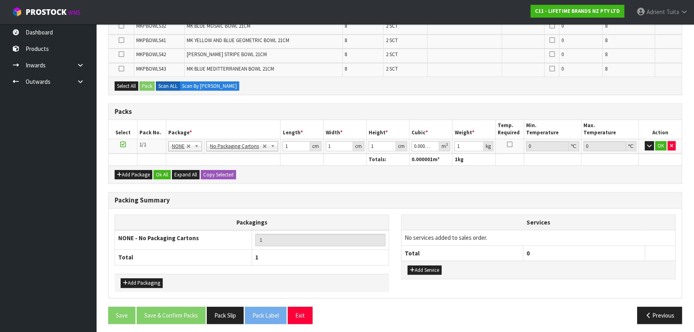
scroll to position [421, 0]
click at [367, 143] on icon "button" at bounding box center [649, 145] width 4 height 5
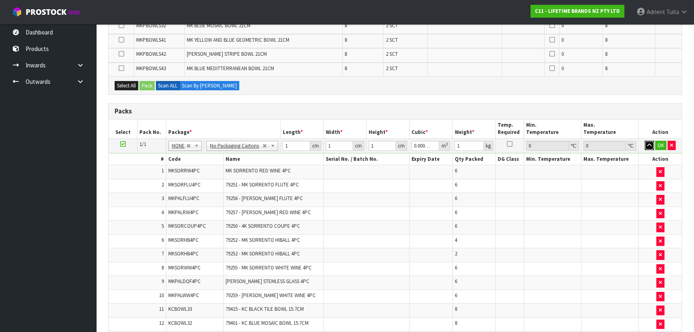
scroll to position [658, 0]
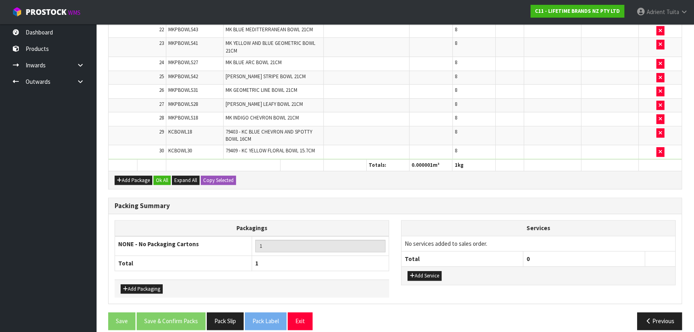
scroll to position [674, 0]
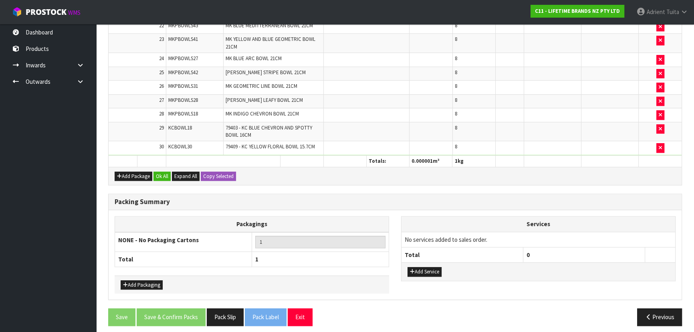
click at [360, 178] on div "Add Package Ok All Expand All Copy Selected" at bounding box center [395, 176] width 573 height 18
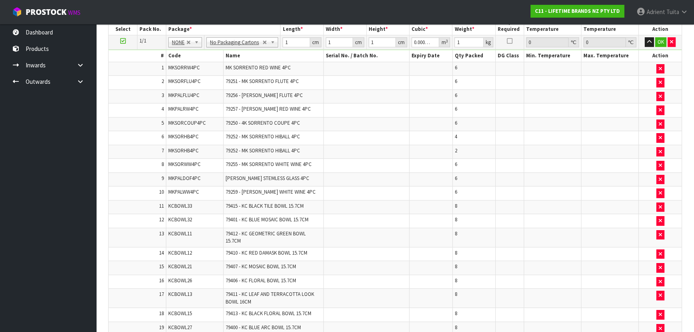
scroll to position [130, 0]
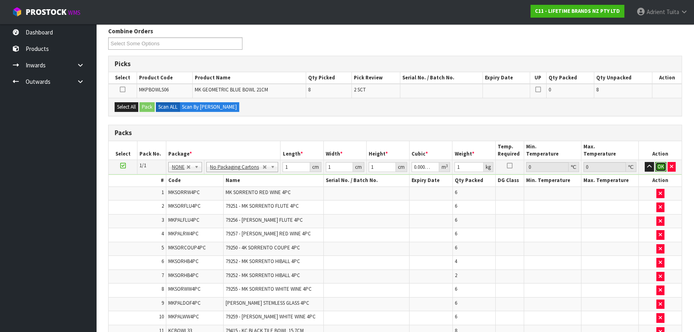
click at [367, 164] on button "OK" at bounding box center [660, 167] width 11 height 10
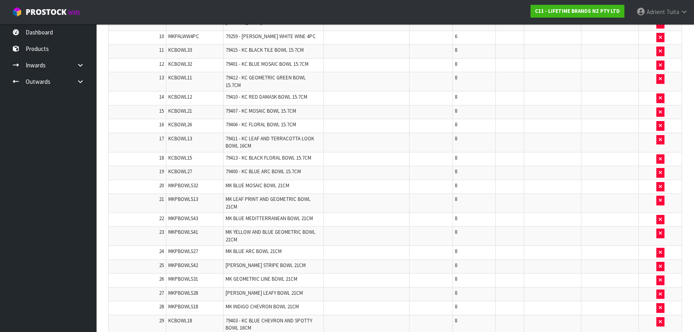
scroll to position [676, 0]
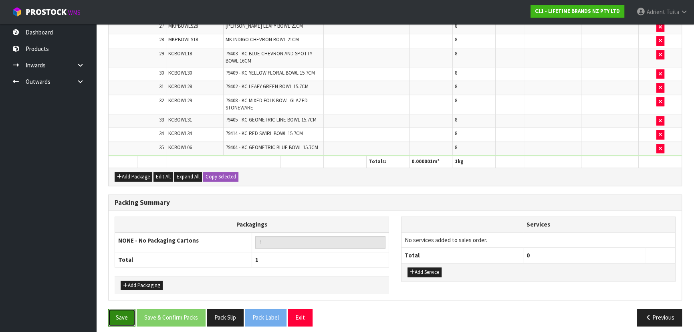
click at [123, 218] on button "Save" at bounding box center [121, 316] width 27 height 17
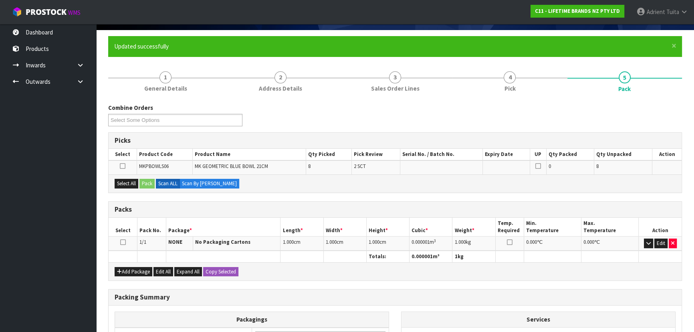
scroll to position [152, 0]
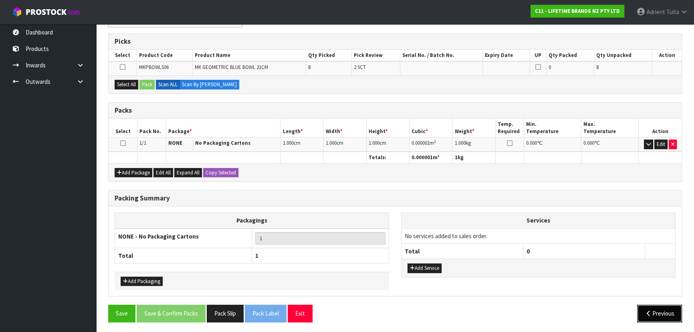
click at [367, 218] on button "Previous" at bounding box center [659, 312] width 45 height 17
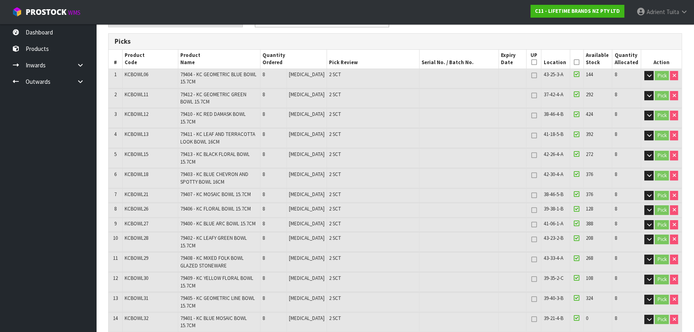
scroll to position [815, 0]
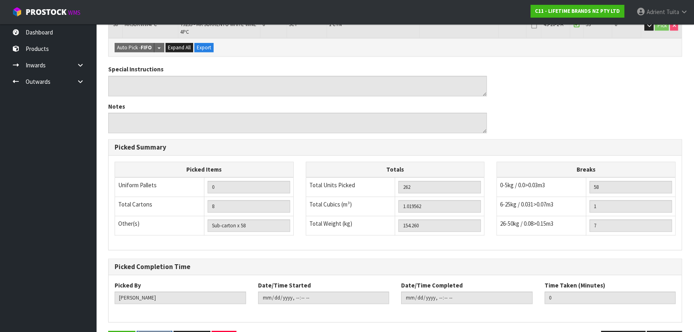
drag, startPoint x: 157, startPoint y: 315, endPoint x: 253, endPoint y: 249, distance: 117.0
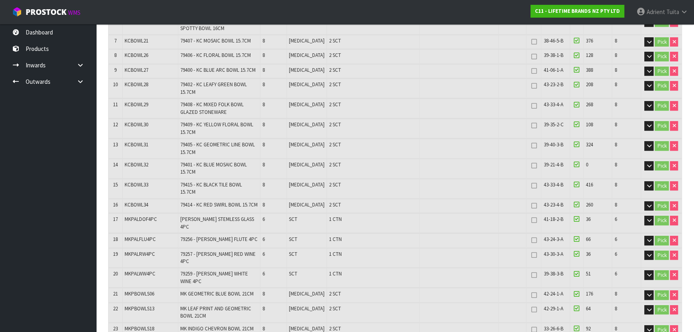
scroll to position [87, 0]
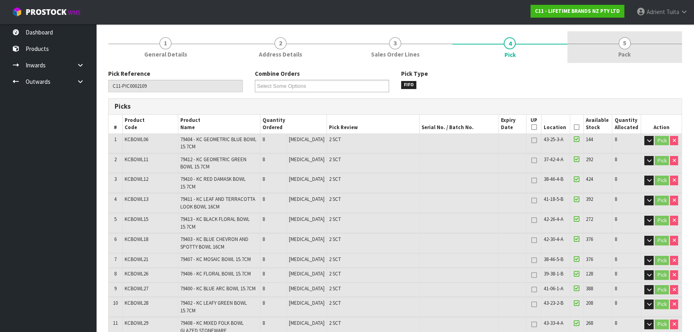
click at [367, 52] on span "Pack" at bounding box center [624, 54] width 12 height 8
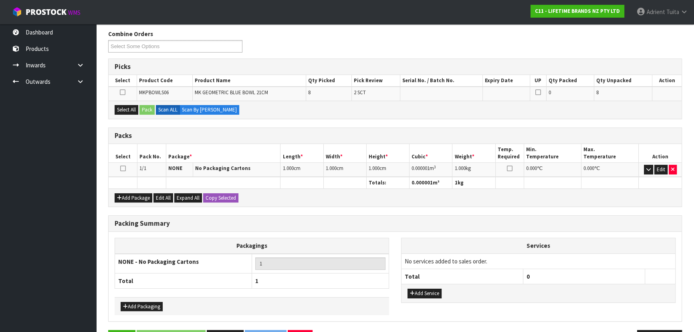
scroll to position [152, 0]
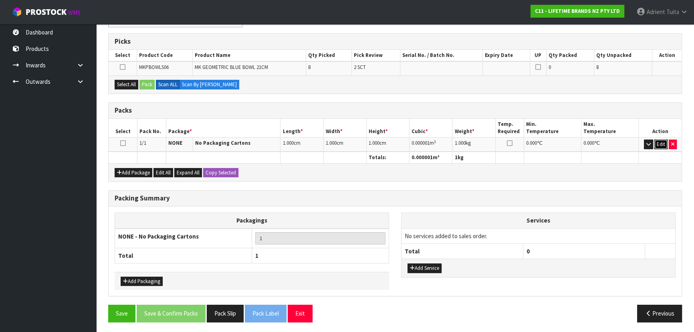
click at [367, 143] on button "Edit" at bounding box center [660, 144] width 13 height 10
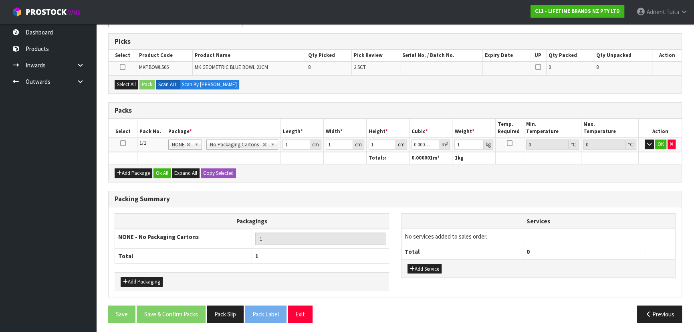
scroll to position [153, 0]
click at [141, 218] on button "Add Packaging" at bounding box center [142, 281] width 42 height 10
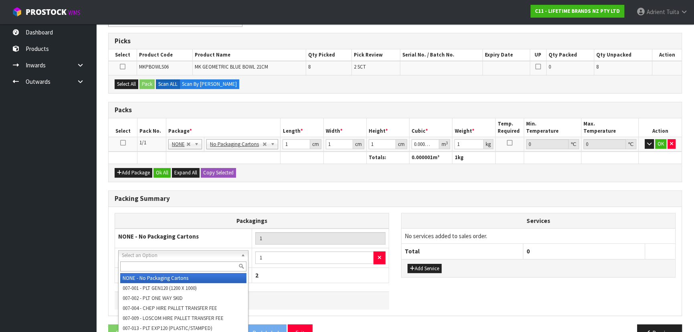
click at [150, 218] on input "text" at bounding box center [183, 266] width 126 height 10
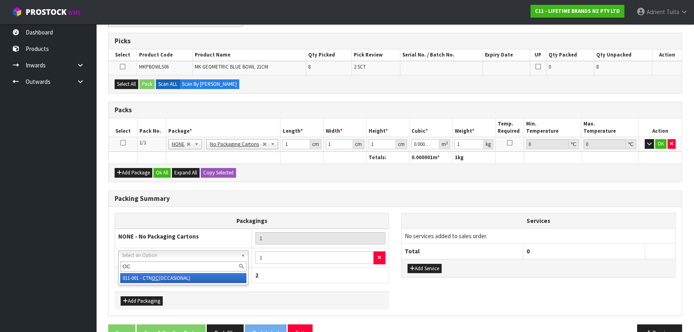
type input "OC"
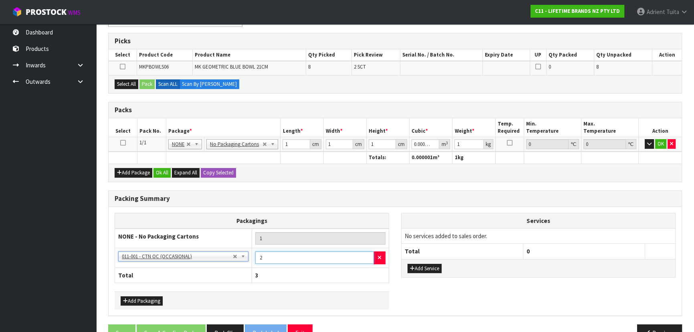
click at [367, 218] on input "2" at bounding box center [314, 257] width 119 height 12
click at [367, 218] on input "3" at bounding box center [314, 257] width 119 height 12
click at [367, 218] on input "4" at bounding box center [314, 257] width 119 height 12
click at [367, 218] on input "5" at bounding box center [314, 257] width 119 height 12
click at [367, 218] on input "6" at bounding box center [314, 257] width 119 height 12
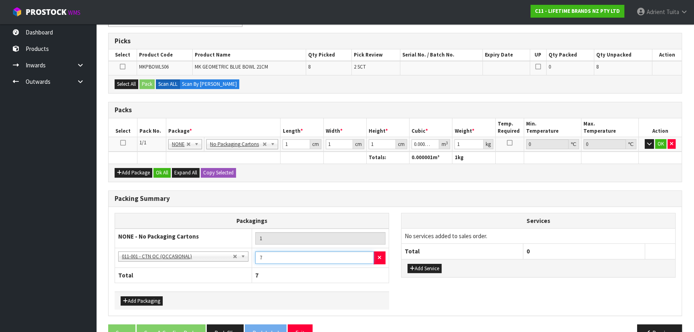
type input "7"
click at [367, 218] on input "7" at bounding box center [314, 257] width 119 height 12
click at [121, 143] on icon at bounding box center [123, 143] width 6 height 0
click at [367, 145] on button "button" at bounding box center [648, 144] width 9 height 10
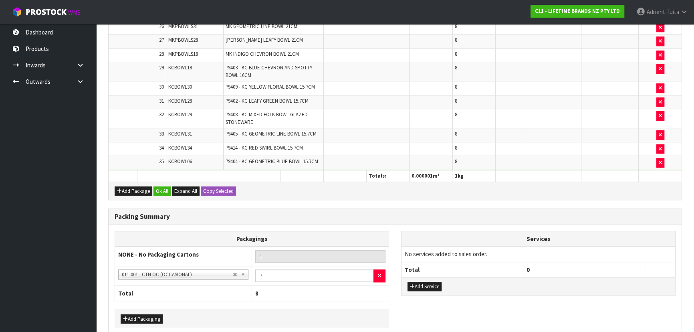
scroll to position [696, 0]
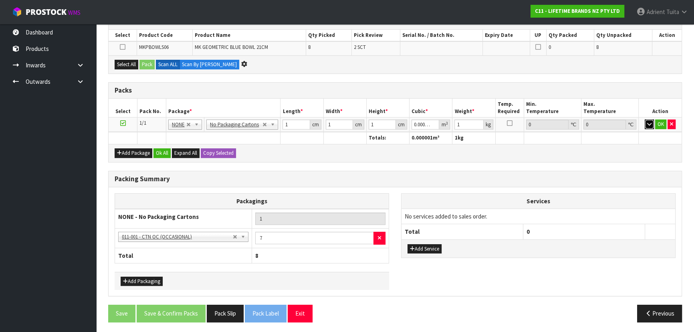
scroll to position [296, 0]
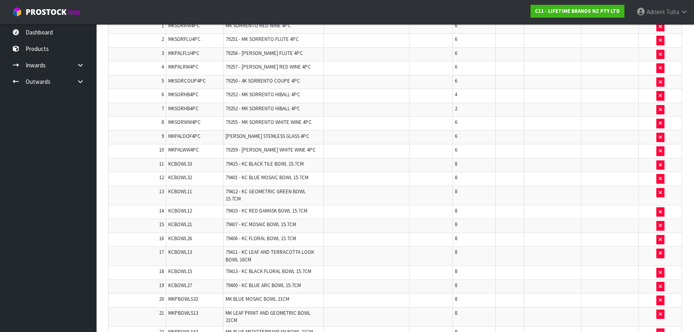
click at [367, 0] on button "button" at bounding box center [648, 0] width 9 height 10
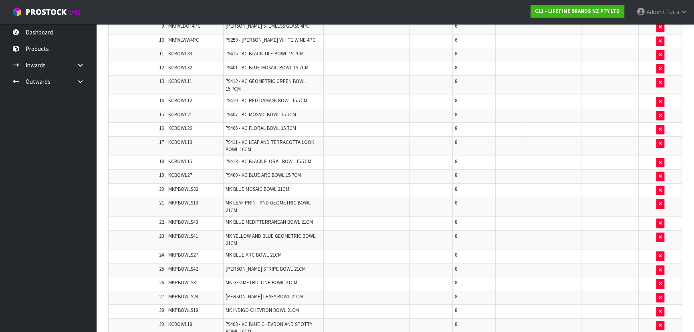
scroll to position [173, 0]
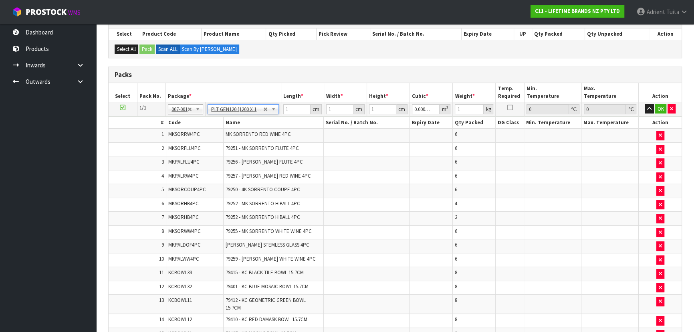
type input "120"
type input "100"
type input "0"
type input "154.26"
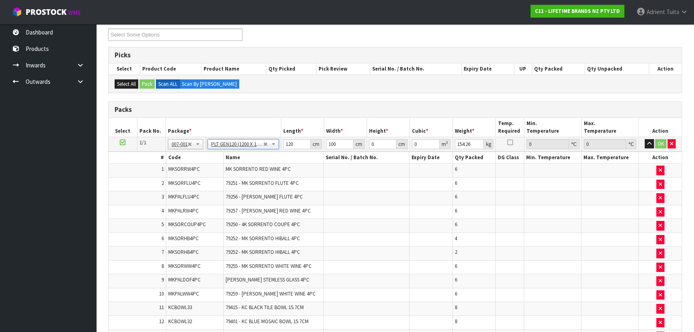
scroll to position [0, 0]
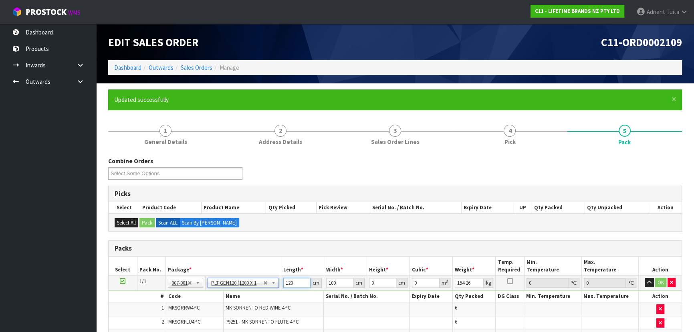
click at [287, 218] on input "120" at bounding box center [296, 283] width 27 height 10
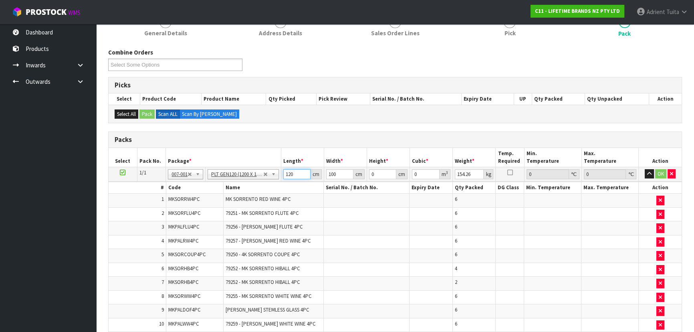
scroll to position [109, 0]
type input "127"
type input "111"
type input "1"
type input "0.014097"
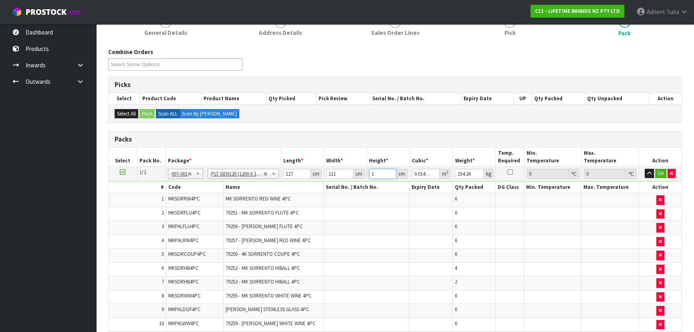
type input "14"
type input "0.197358"
type input "142"
type input "2.001774"
type input "142"
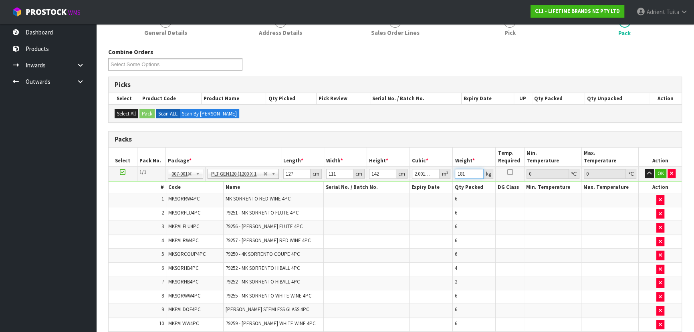
type input "181"
click at [367, 177] on td "OK" at bounding box center [659, 173] width 43 height 14
click at [367, 174] on button "OK" at bounding box center [660, 174] width 11 height 10
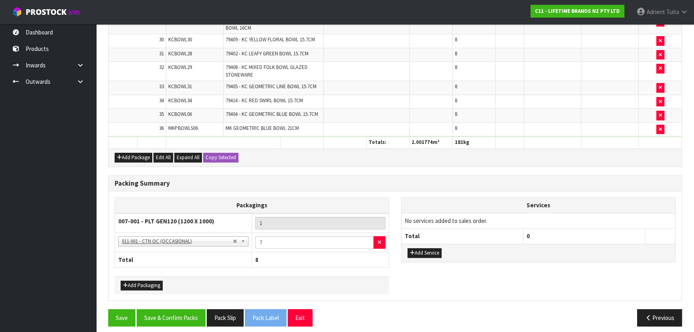
scroll to position [695, 0]
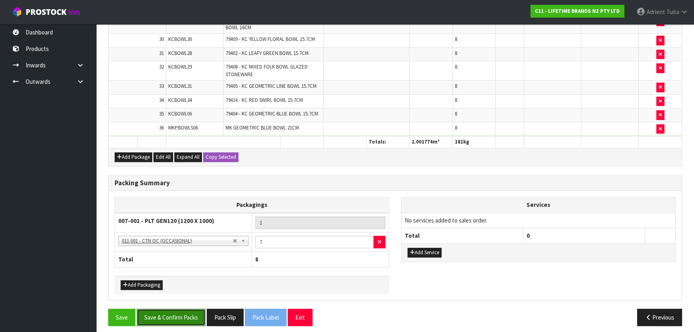
click at [170, 218] on button "Save & Confirm Packs" at bounding box center [171, 316] width 69 height 17
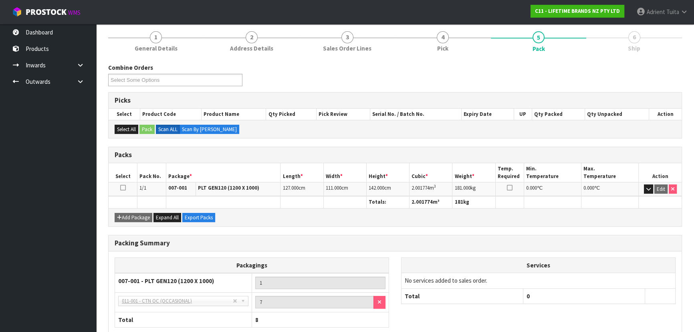
scroll to position [140, 0]
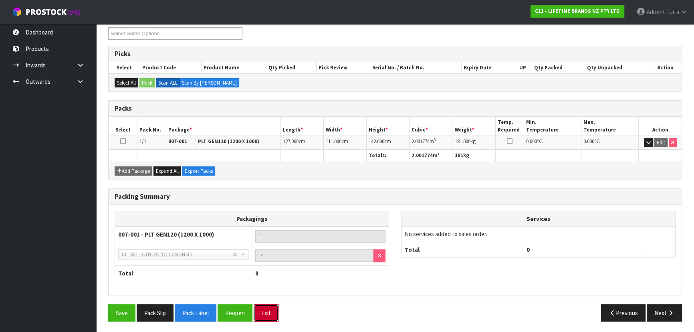
click at [276, 218] on button "Exit" at bounding box center [265, 312] width 25 height 17
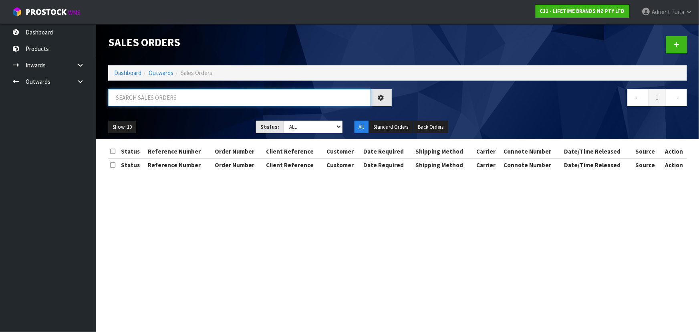
click at [217, 92] on input "text" at bounding box center [239, 97] width 263 height 17
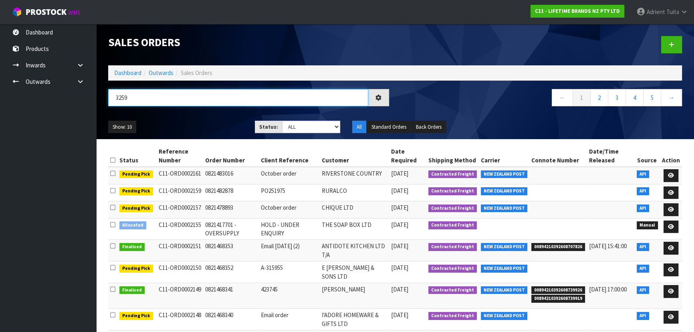
type input "3259"
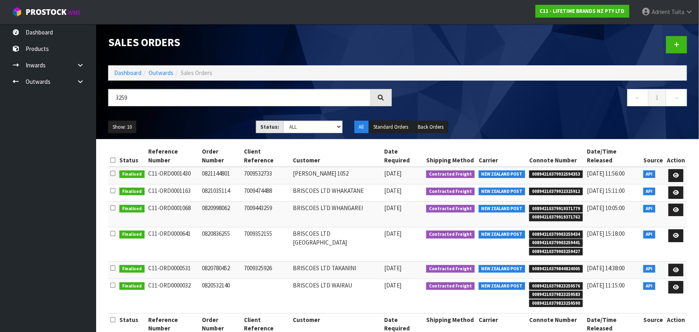
click at [123, 76] on li "Dashboard" at bounding box center [127, 72] width 27 height 8
click at [123, 74] on link "Dashboard" at bounding box center [127, 73] width 27 height 8
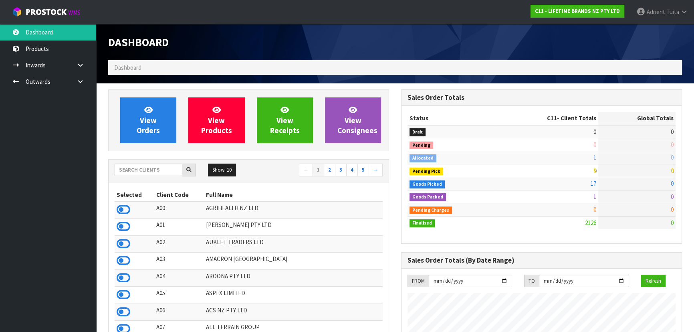
scroll to position [605, 292]
click at [141, 164] on input "text" at bounding box center [149, 169] width 68 height 12
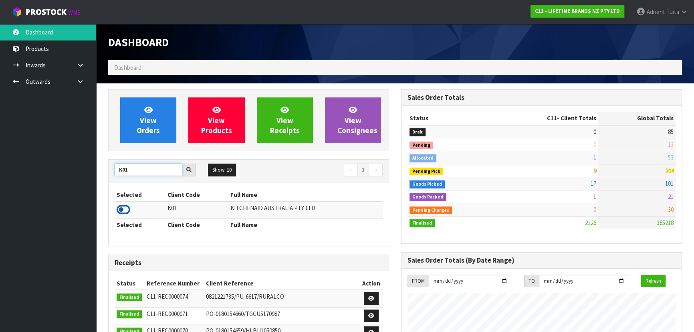
type input "K01"
click at [123, 205] on icon at bounding box center [124, 209] width 14 height 12
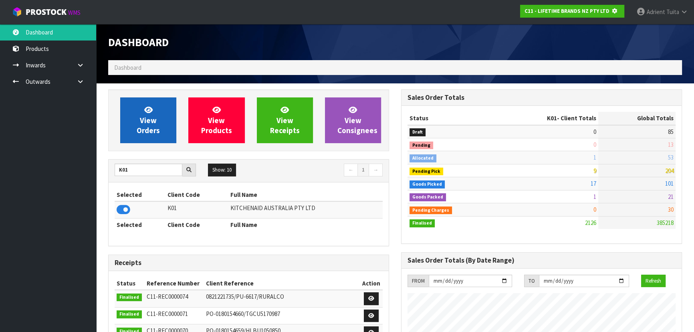
scroll to position [499, 292]
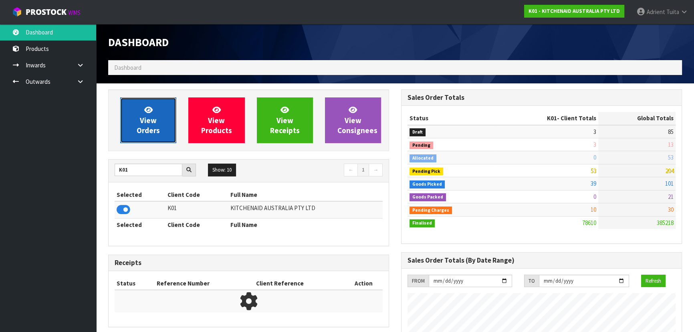
click at [132, 131] on link "View Orders" at bounding box center [148, 120] width 56 height 46
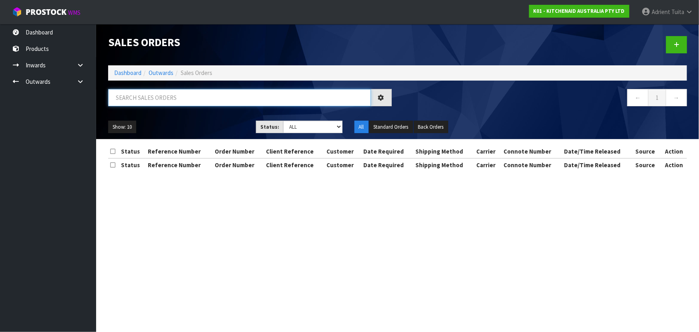
click at [152, 106] on input "text" at bounding box center [239, 97] width 263 height 17
type input "3259"
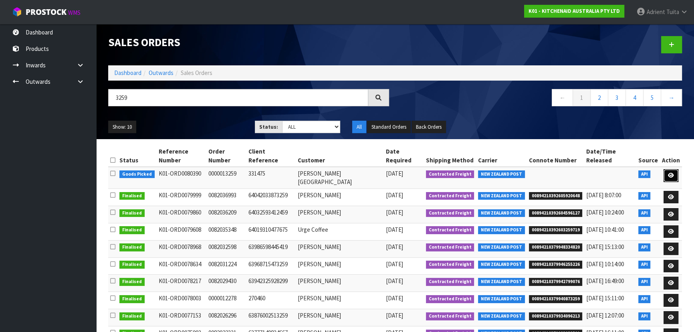
click at [367, 173] on icon at bounding box center [671, 175] width 6 height 5
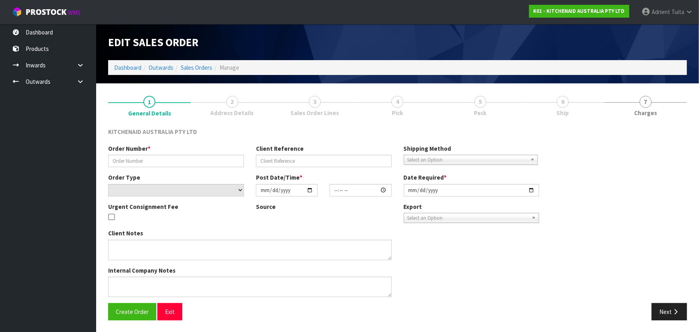
type input "0000013259"
type input "331475"
select select "number:0"
type input "2025-10-08"
type input "12:35:19.000"
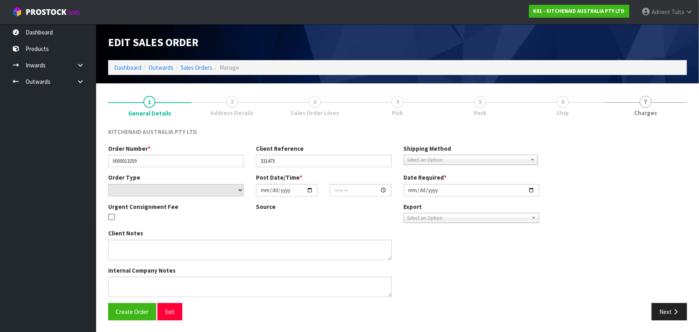
type input "2025-10-08"
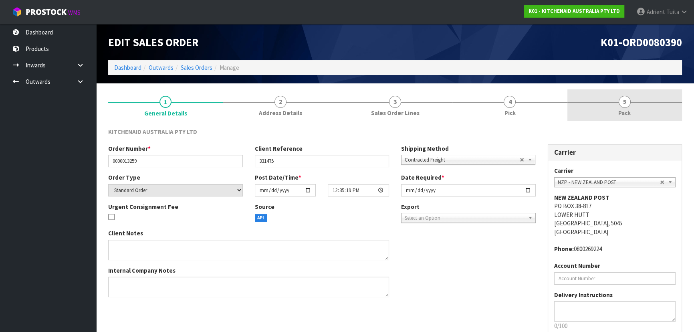
click at [367, 113] on link "5 Pack" at bounding box center [624, 105] width 115 height 32
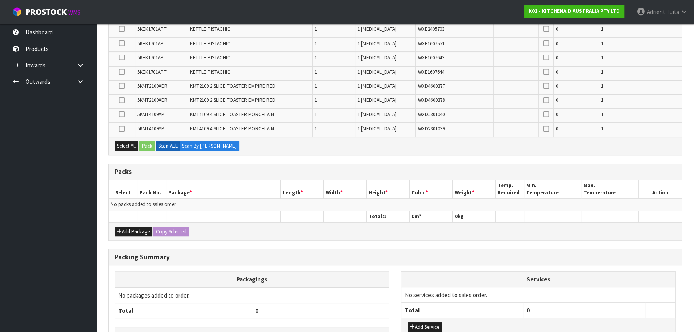
scroll to position [357, 0]
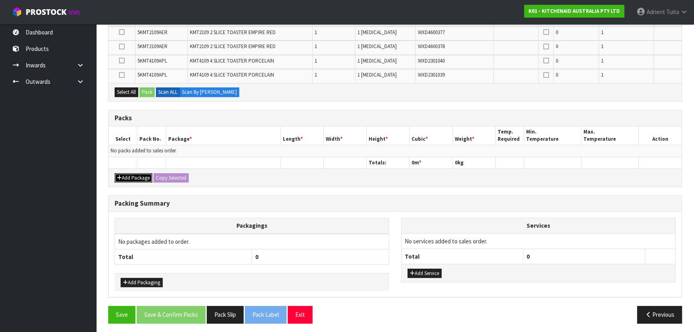
click at [119, 175] on icon "button" at bounding box center [119, 177] width 5 height 5
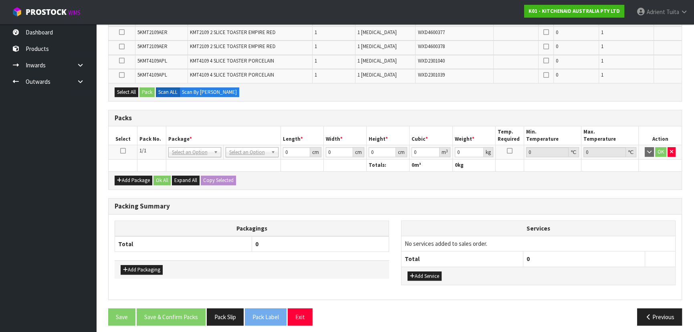
click at [122, 151] on icon at bounding box center [123, 151] width 6 height 0
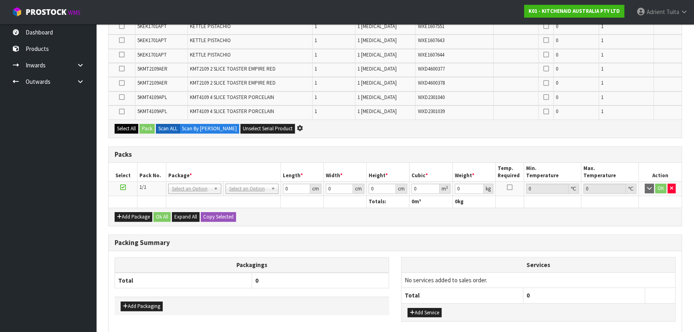
scroll to position [0, 0]
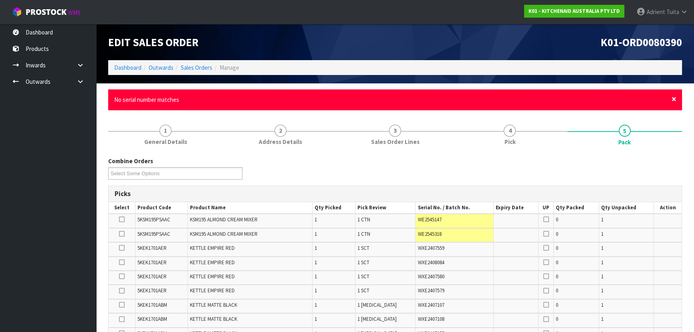
click at [367, 95] on span "×" at bounding box center [673, 98] width 5 height 11
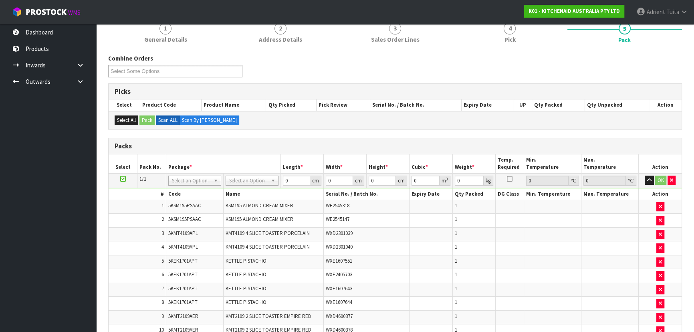
scroll to position [109, 0]
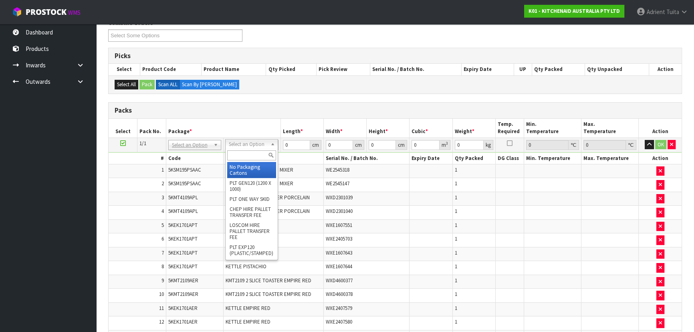
drag, startPoint x: 251, startPoint y: 142, endPoint x: 253, endPoint y: 162, distance: 19.7
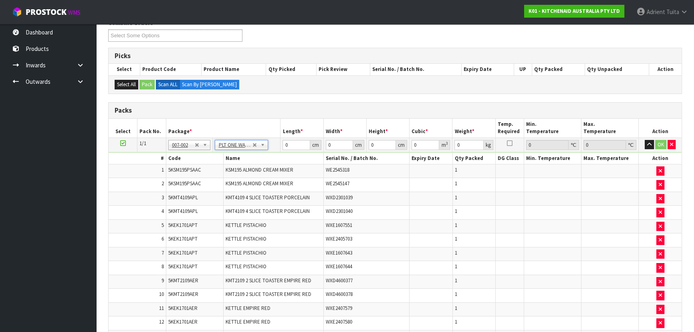
type input "64.22"
click at [299, 145] on input "0" at bounding box center [295, 145] width 27 height 10
type input "101"
type input "91"
type input "9"
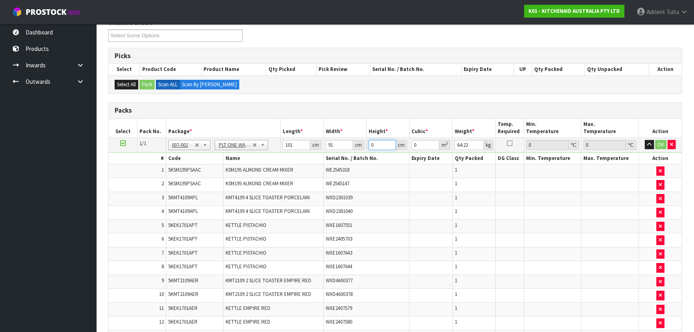
type input "0.082719"
type input "92"
type input "0.845572"
type input "92"
type input "79"
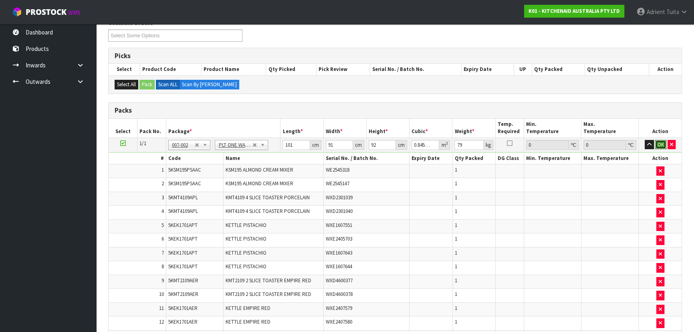
click at [367, 144] on button "OK" at bounding box center [660, 145] width 11 height 10
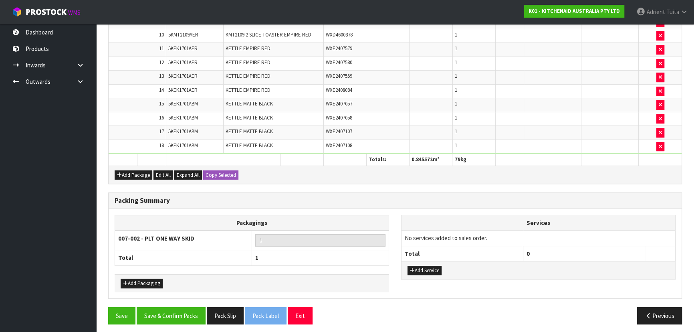
scroll to position [368, 0]
click at [179, 218] on button "Save & Confirm Packs" at bounding box center [171, 314] width 69 height 17
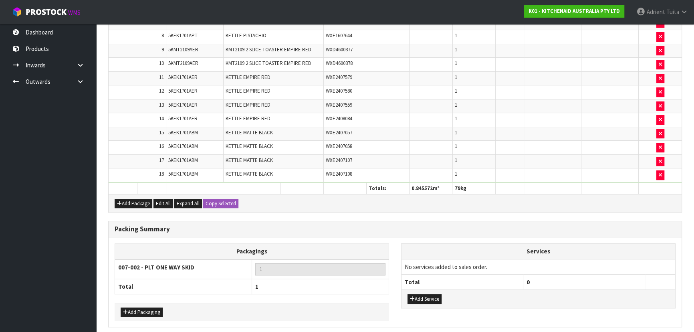
scroll to position [0, 0]
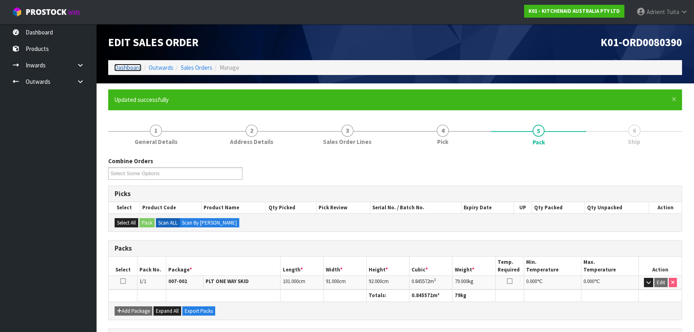
click at [125, 69] on link "Dashboard" at bounding box center [127, 68] width 27 height 8
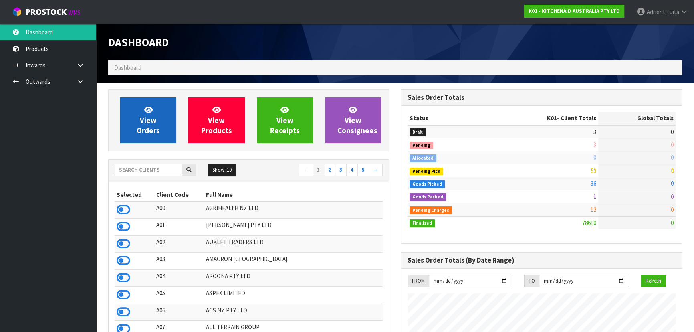
scroll to position [605, 292]
click at [144, 123] on span "View Orders" at bounding box center [148, 120] width 23 height 30
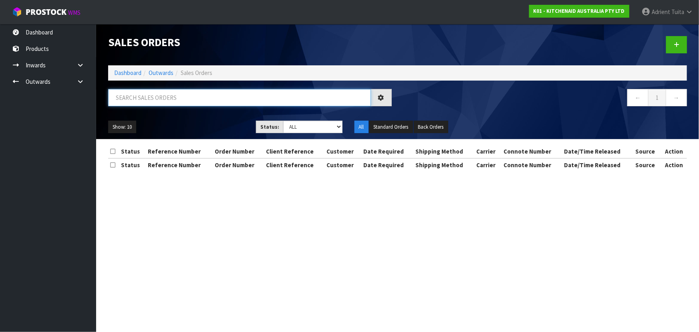
click at [152, 98] on input "text" at bounding box center [239, 97] width 263 height 17
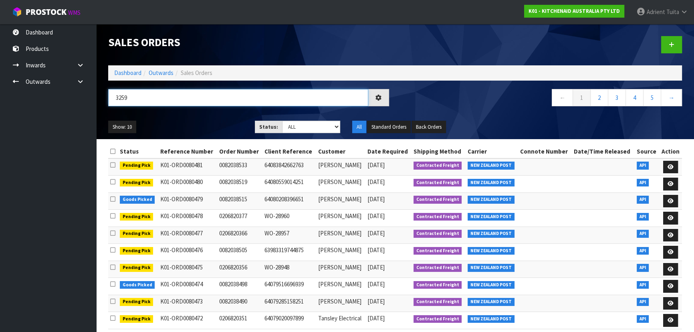
type input "3259"
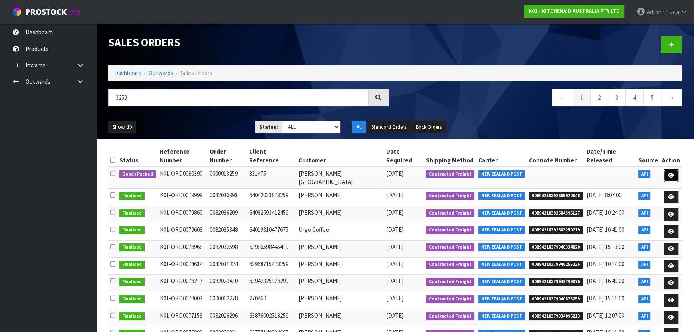
click at [367, 169] on link at bounding box center [670, 175] width 15 height 13
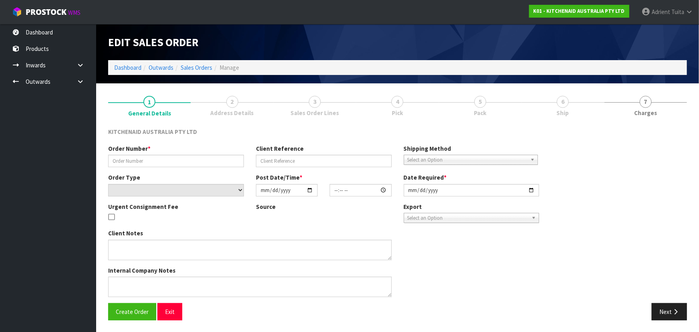
type input "0000013259"
type input "331475"
select select "number:0"
type input "2025-10-08"
type input "12:35:19.000"
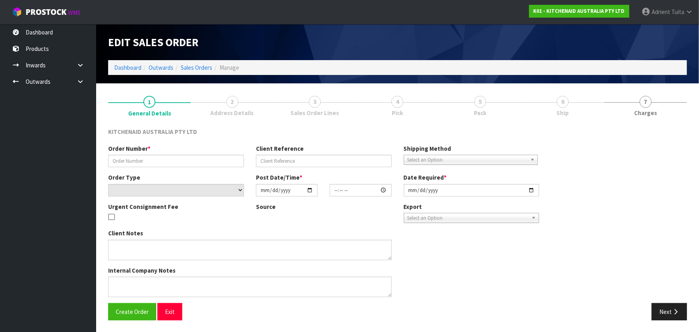
type input "2025-10-08"
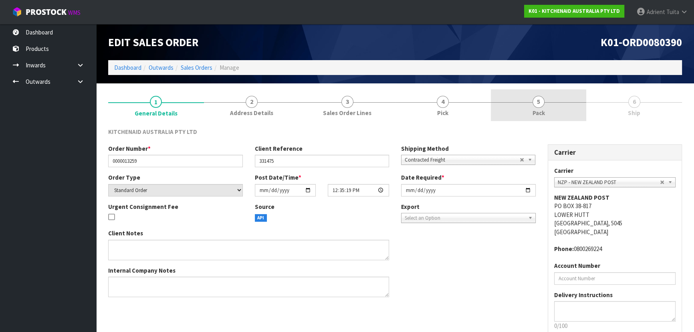
click at [367, 106] on link "5 Pack" at bounding box center [539, 105] width 96 height 32
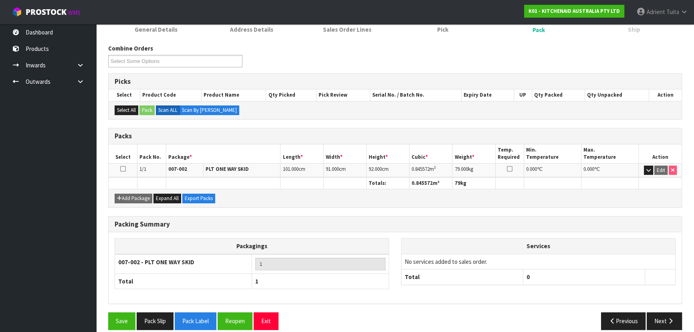
scroll to position [91, 0]
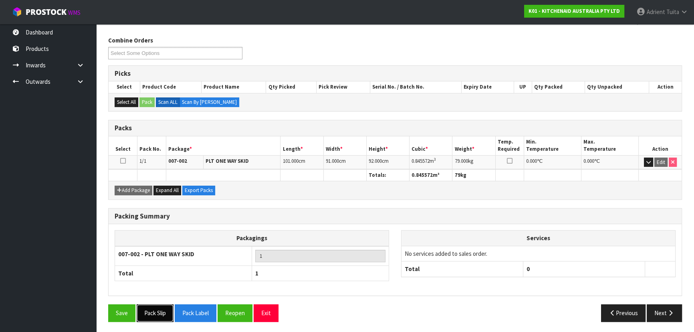
click at [161, 218] on button "Pack Slip" at bounding box center [155, 312] width 37 height 17
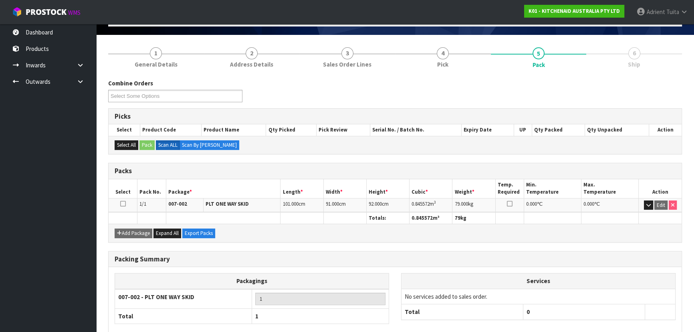
scroll to position [0, 0]
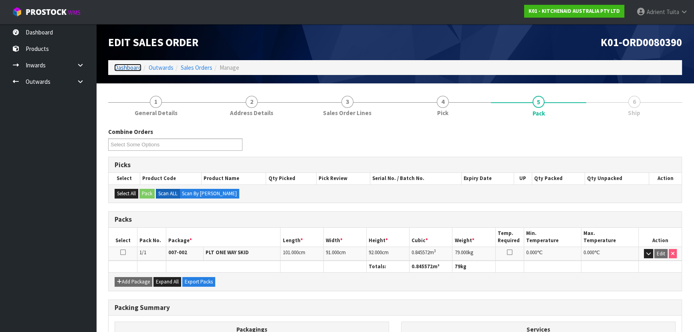
click at [137, 66] on link "Dashboard" at bounding box center [127, 68] width 27 height 8
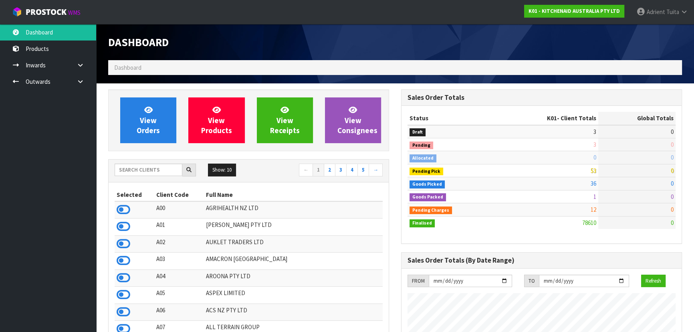
scroll to position [605, 292]
click at [155, 163] on input "text" at bounding box center [149, 169] width 68 height 12
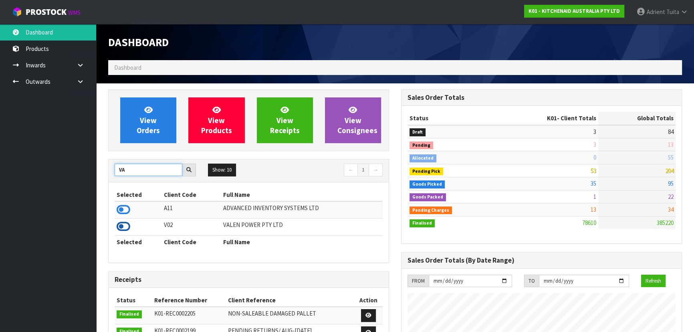
type input "VA"
click at [124, 224] on icon at bounding box center [124, 226] width 14 height 12
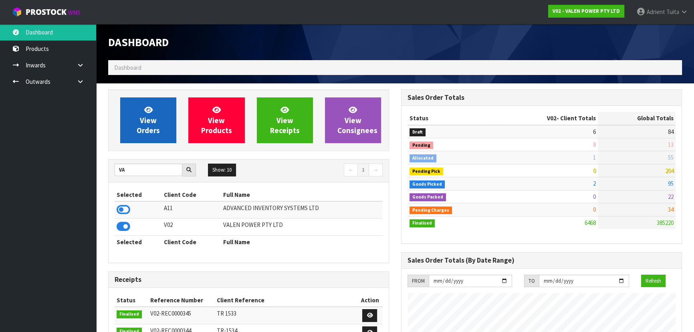
scroll to position [623, 292]
click at [133, 127] on link "View Orders" at bounding box center [148, 120] width 56 height 46
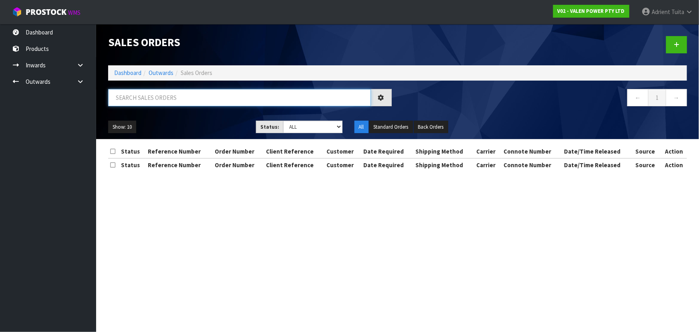
click at [157, 101] on input "text" at bounding box center [239, 97] width 263 height 17
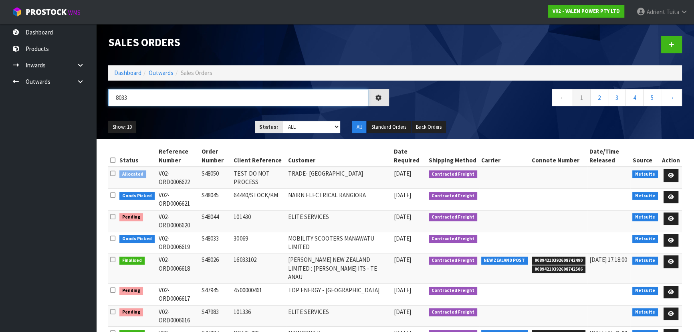
type input "8033"
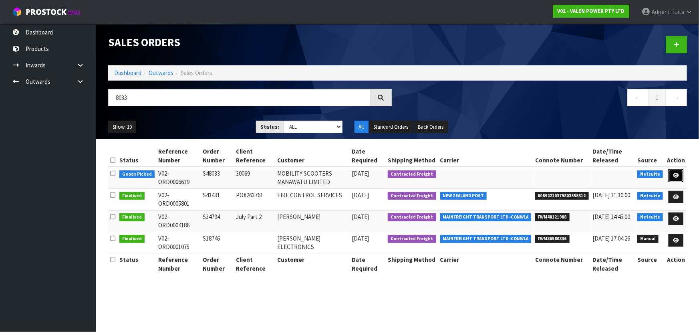
click at [682, 180] on link at bounding box center [675, 175] width 15 height 13
click at [680, 178] on link at bounding box center [675, 175] width 15 height 13
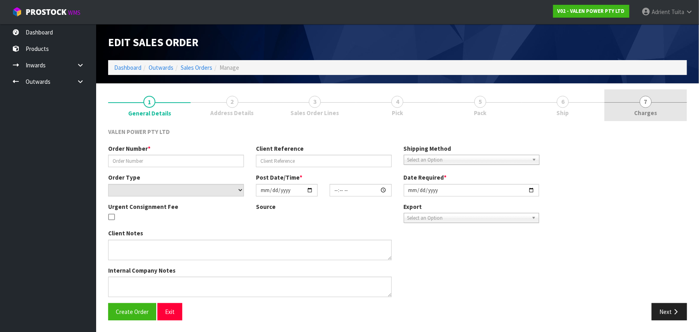
type input "S48033"
type input "30069"
select select "number:0"
type input "[DATE]"
type input "13:15:07.000"
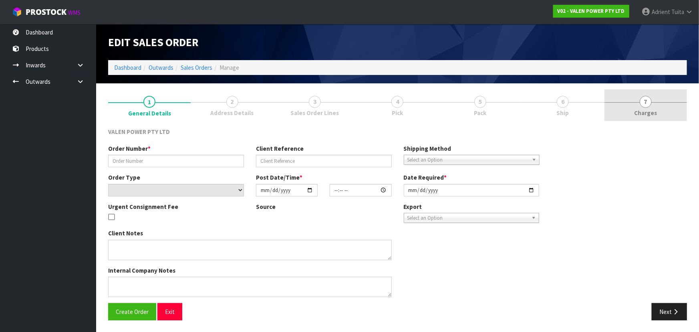
type input "[DATE]"
type textarea "I also want 2 x 12VF21 & 6 x 12VF33 but can't order online."
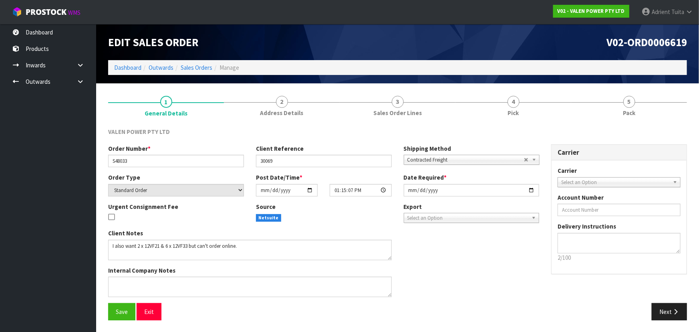
click at [636, 98] on link "5 Pack" at bounding box center [629, 105] width 116 height 32
